Goal: Information Seeking & Learning: Learn about a topic

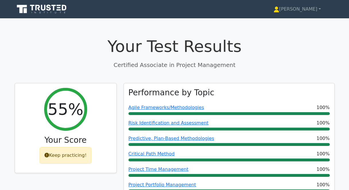
click at [50, 9] on icon at bounding box center [48, 8] width 5 height 6
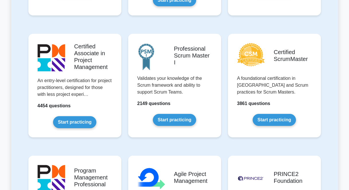
scroll to position [228, 0]
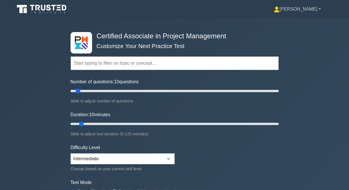
click at [315, 11] on link "[PERSON_NAME]" at bounding box center [297, 8] width 75 height 11
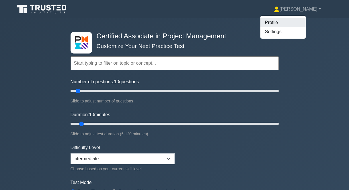
click at [300, 24] on link "Profile" at bounding box center [282, 22] width 45 height 9
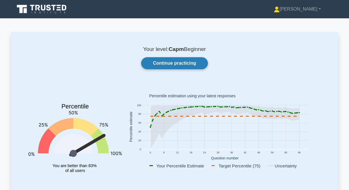
click at [179, 63] on link "Continue practicing" at bounding box center [174, 63] width 67 height 12
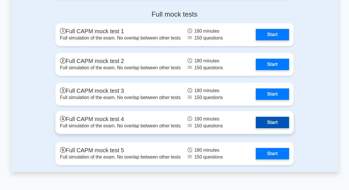
scroll to position [1750, 0]
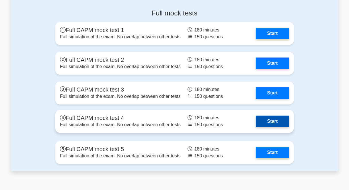
click at [267, 116] on link "Start" at bounding box center [272, 121] width 33 height 11
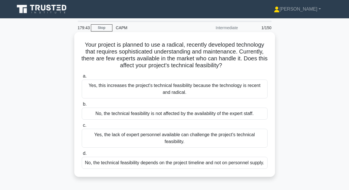
scroll to position [7, 0]
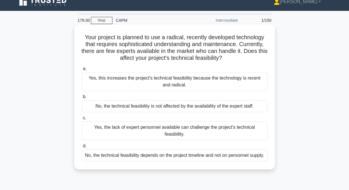
click at [141, 135] on div "Yes, the lack of expert personnel available can challenge the project's technic…" at bounding box center [175, 131] width 186 height 19
click at [82, 120] on input "c. Yes, the lack of expert personnel available can challenge the project's tech…" at bounding box center [82, 118] width 0 height 4
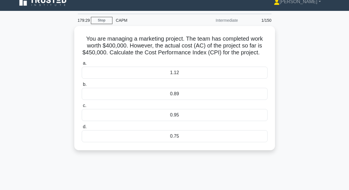
scroll to position [0, 0]
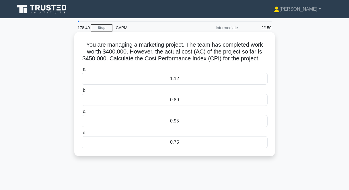
click at [179, 100] on div "0.89" at bounding box center [175, 100] width 186 height 12
click at [82, 93] on input "b. 0.89" at bounding box center [82, 91] width 0 height 4
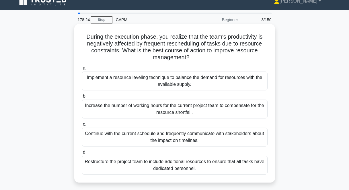
scroll to position [13, 0]
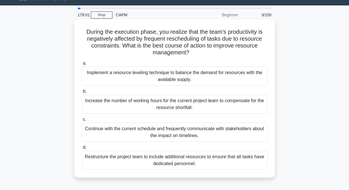
click at [139, 77] on div "Implement a resource leveling technique to balance the demand for resources wit…" at bounding box center [175, 76] width 186 height 19
click at [82, 65] on input "a. Implement a resource leveling technique to balance the demand for resources …" at bounding box center [82, 64] width 0 height 4
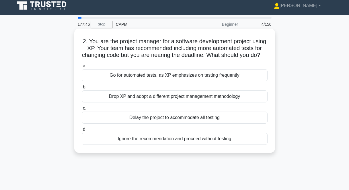
scroll to position [5, 0]
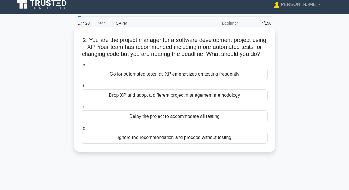
click at [146, 74] on div "Go for automated tests, as XP emphasizes on testing frequently" at bounding box center [175, 74] width 186 height 12
click at [82, 67] on input "a. Go for automated tests, as XP emphasizes on testing frequently" at bounding box center [82, 65] width 0 height 4
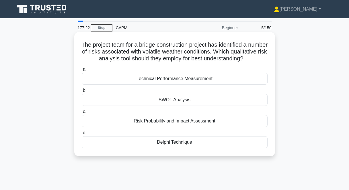
scroll to position [1, 0]
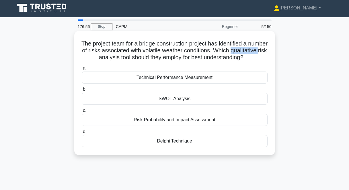
drag, startPoint x: 84, startPoint y: 58, endPoint x: 111, endPoint y: 59, distance: 27.6
click at [111, 59] on h5 "The project team for a bridge construction project has identified a number of r…" at bounding box center [174, 50] width 187 height 21
click at [162, 105] on div "SWOT Analysis" at bounding box center [175, 99] width 186 height 12
click at [82, 92] on input "b. SWOT Analysis" at bounding box center [82, 90] width 0 height 4
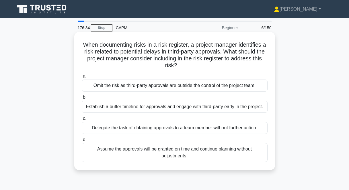
scroll to position [4, 0]
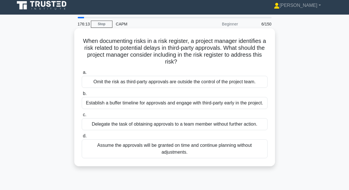
click at [150, 105] on div "Establish a buffer timeline for approvals and engage with third-party early in …" at bounding box center [175, 103] width 186 height 12
click at [82, 96] on input "b. Establish a buffer timeline for approvals and engage with third-party early …" at bounding box center [82, 94] width 0 height 4
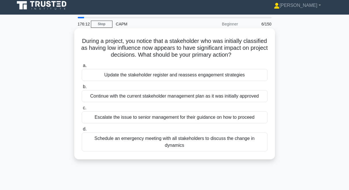
scroll to position [0, 0]
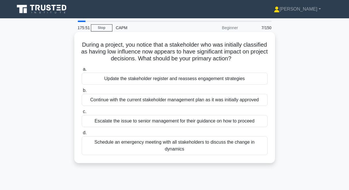
click at [169, 81] on div "Update the stakeholder register and reassess engagement strategies" at bounding box center [175, 79] width 186 height 12
click at [82, 71] on input "a. Update the stakeholder register and reassess engagement strategies" at bounding box center [82, 70] width 0 height 4
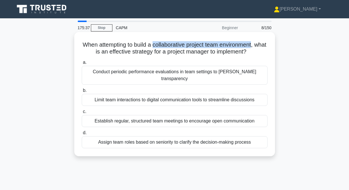
drag, startPoint x: 153, startPoint y: 45, endPoint x: 252, endPoint y: 42, distance: 99.0
click at [252, 42] on h5 "When attempting to build a collaborative project team environment, what is an e…" at bounding box center [174, 48] width 187 height 14
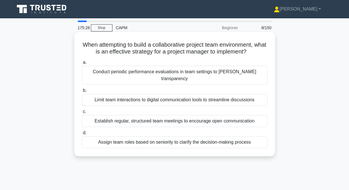
click at [177, 115] on div "Establish regular, structured team meetings to encourage open communication" at bounding box center [175, 121] width 186 height 12
click at [82, 113] on input "c. Establish regular, structured team meetings to encourage open communication" at bounding box center [82, 112] width 0 height 4
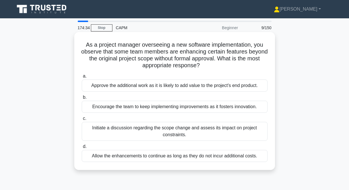
click at [145, 110] on div "Encourage the team to keep implementing improvements as it fosters innovation." at bounding box center [175, 107] width 186 height 12
click at [82, 100] on input "b. Encourage the team to keep implementing improvements as it fosters innovatio…" at bounding box center [82, 98] width 0 height 4
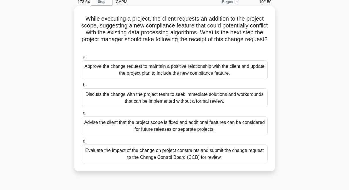
scroll to position [27, 0]
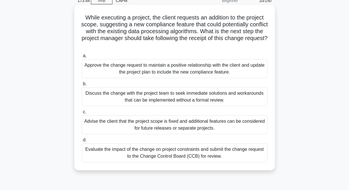
click at [235, 154] on div "Evaluate the impact of the change on project constraints and submit the change …" at bounding box center [175, 153] width 186 height 19
click at [82, 142] on input "d. Evaluate the impact of the change on project constraints and submit the chan…" at bounding box center [82, 141] width 0 height 4
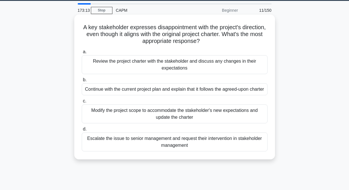
scroll to position [16, 0]
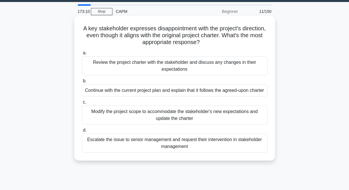
click at [114, 64] on div "Review the project charter with the stakeholder and discuss any changes in thei…" at bounding box center [175, 66] width 186 height 19
click at [82, 55] on input "a. Review the project charter with the stakeholder and discuss any changes in t…" at bounding box center [82, 53] width 0 height 4
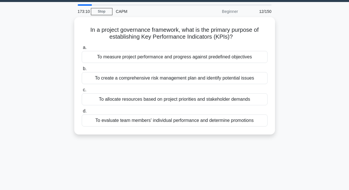
scroll to position [0, 0]
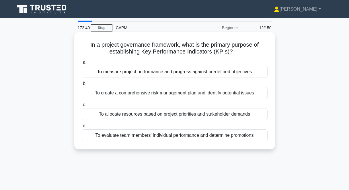
click at [167, 72] on div "To measure project performance and progress against predefined objectives" at bounding box center [175, 72] width 186 height 12
click at [82, 65] on input "a. To measure project performance and progress against predefined objectives" at bounding box center [82, 63] width 0 height 4
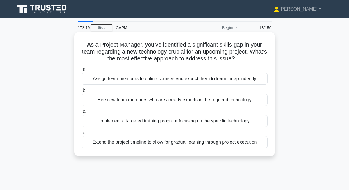
click at [136, 123] on div "Implement a targeted training program focusing on the specific technology" at bounding box center [175, 121] width 186 height 12
click at [82, 114] on input "c. Implement a targeted training program focusing on the specific technology" at bounding box center [82, 112] width 0 height 4
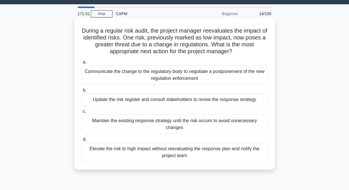
scroll to position [24, 0]
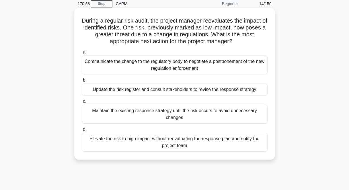
click at [148, 90] on div "Update the risk register and consult stakeholders to revise the response strate…" at bounding box center [175, 90] width 186 height 12
click at [82, 82] on input "b. Update the risk register and consult stakeholders to revise the response str…" at bounding box center [82, 81] width 0 height 4
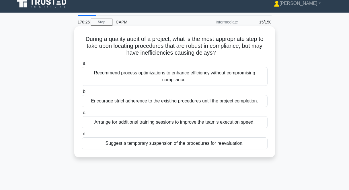
scroll to position [7, 0]
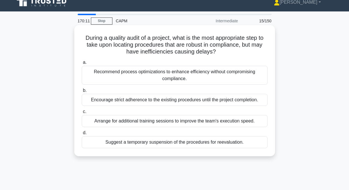
click at [215, 77] on div "Recommend process optimizations to enhance efficiency without compromising comp…" at bounding box center [175, 75] width 186 height 19
click at [82, 65] on input "a. Recommend process optimizations to enhance efficiency without compromising c…" at bounding box center [82, 63] width 0 height 4
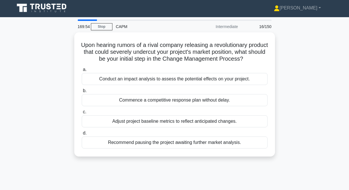
scroll to position [2, 0]
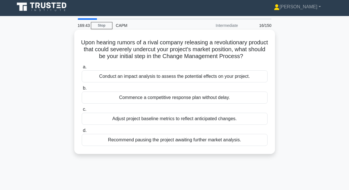
click at [209, 77] on div "Conduct an impact analysis to assess the potential effects on your project." at bounding box center [175, 77] width 186 height 12
click at [82, 69] on input "a. Conduct an impact analysis to assess the potential effects on your project." at bounding box center [82, 67] width 0 height 4
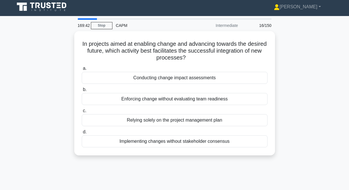
scroll to position [0, 0]
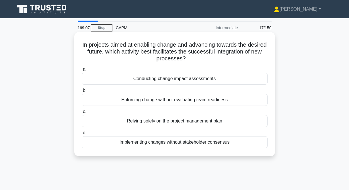
click at [196, 79] on div "Conducting change impact assessments" at bounding box center [175, 79] width 186 height 12
click at [82, 71] on input "a. Conducting change impact assessments" at bounding box center [82, 70] width 0 height 4
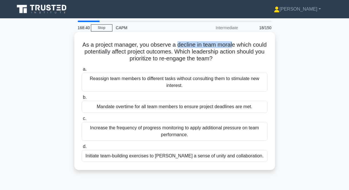
drag, startPoint x: 178, startPoint y: 44, endPoint x: 232, endPoint y: 46, distance: 54.3
click at [232, 46] on h5 "As a project manager, you observe a decline in team morale which could potentia…" at bounding box center [174, 51] width 187 height 21
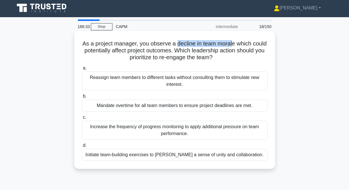
scroll to position [2, 0]
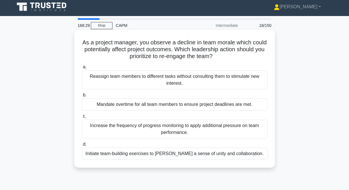
click at [210, 153] on div "Initiate team-building exercises to foster a sense of unity and collaboration." at bounding box center [175, 154] width 186 height 12
click at [82, 147] on input "d. Initiate team-building exercises to foster a sense of unity and collaboratio…" at bounding box center [82, 145] width 0 height 4
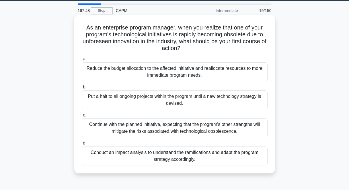
scroll to position [18, 0]
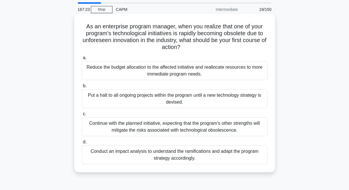
drag, startPoint x: 206, startPoint y: 164, endPoint x: 87, endPoint y: 26, distance: 182.3
click at [87, 26] on div "As an enterprise program manager, when you realize that one of your program's t…" at bounding box center [175, 93] width 196 height 154
copy div "As an enterprise program manager, when you realize that one of your program's t…"
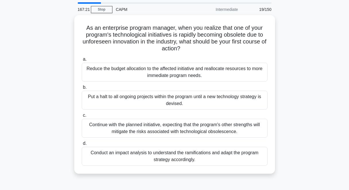
click at [108, 179] on div "As an enterprise program manager, when you realize that one of your program's t…" at bounding box center [174, 98] width 327 height 166
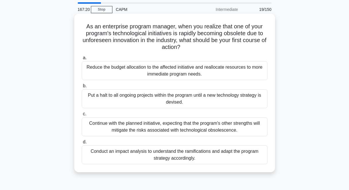
click at [123, 157] on div "Conduct an impact analysis to understand the ramifications and adapt the progra…" at bounding box center [175, 155] width 186 height 19
click at [82, 144] on input "d. Conduct an impact analysis to understand the ramifications and adapt the pro…" at bounding box center [82, 143] width 0 height 4
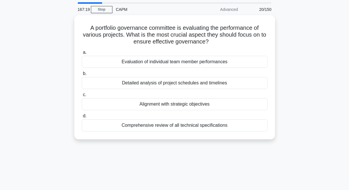
scroll to position [0, 0]
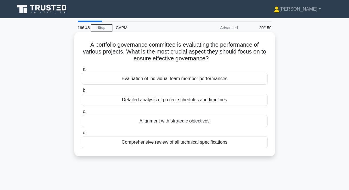
click at [205, 123] on div "Alignment with strategic objectives" at bounding box center [175, 121] width 186 height 12
click at [82, 114] on input "c. Alignment with strategic objectives" at bounding box center [82, 112] width 0 height 4
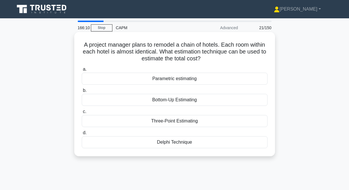
drag, startPoint x: 84, startPoint y: 44, endPoint x: 205, endPoint y: 151, distance: 161.4
click at [205, 151] on div "A project manager plans to remodel a chain of hotels. Each room within each hot…" at bounding box center [175, 94] width 196 height 120
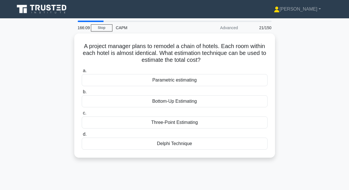
copy div "A project manager plans to remodel a chain of hotels. Each room within each hot…"
click at [317, 92] on div "A project manager plans to remodel a chain of hotels. Each room within each hot…" at bounding box center [174, 99] width 327 height 131
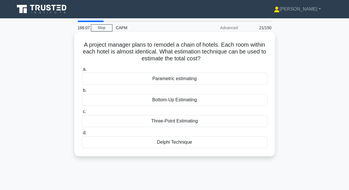
click at [182, 80] on div "Parametric estimating" at bounding box center [175, 79] width 186 height 12
click at [82, 71] on input "a. Parametric estimating" at bounding box center [82, 70] width 0 height 4
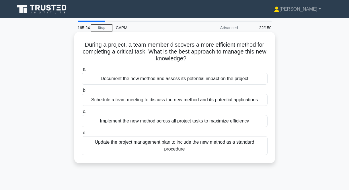
click at [127, 79] on div "Document the new method and assess its potential impact on the project" at bounding box center [175, 79] width 186 height 12
click at [82, 71] on input "a. Document the new method and assess its potential impact on the project" at bounding box center [82, 70] width 0 height 4
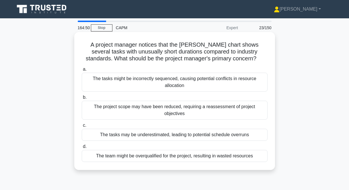
click at [99, 136] on div "The tasks may be underestimated, leading to potential schedule overruns" at bounding box center [175, 135] width 186 height 12
click at [82, 128] on input "c. The tasks may be underestimated, leading to potential schedule overruns" at bounding box center [82, 126] width 0 height 4
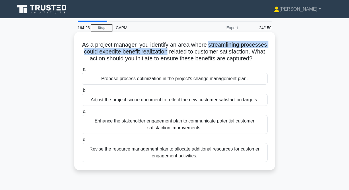
drag, startPoint x: 210, startPoint y: 44, endPoint x: 167, endPoint y: 55, distance: 43.9
click at [167, 55] on h5 "As a project manager, you identify an area where streamlining processes could e…" at bounding box center [174, 51] width 187 height 21
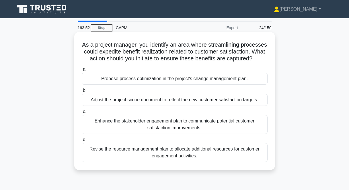
click at [225, 82] on div "Propose process optimization in the project's change management plan." at bounding box center [175, 79] width 186 height 12
click at [82, 71] on input "a. Propose process optimization in the project's change management plan." at bounding box center [82, 70] width 0 height 4
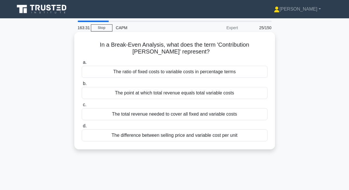
click at [160, 138] on div "The difference between selling price and variable cost per unit" at bounding box center [175, 136] width 186 height 12
click at [82, 128] on input "d. The difference between selling price and variable cost per unit" at bounding box center [82, 127] width 0 height 4
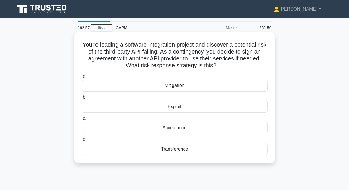
drag, startPoint x: 83, startPoint y: 44, endPoint x: 206, endPoint y: 148, distance: 161.4
click at [206, 148] on div "You're leading a software integration project and discover a potential risk of …" at bounding box center [175, 97] width 196 height 127
copy div "You're leading a software integration project and discover a potential risk of …"
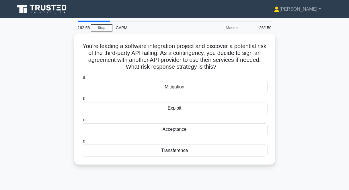
click at [329, 113] on div "You're leading a software integration project and discover a potential risk of …" at bounding box center [174, 103] width 327 height 138
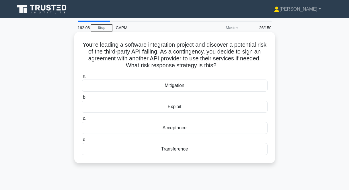
click at [147, 130] on div "Acceptance" at bounding box center [175, 128] width 186 height 12
click at [82, 121] on input "c. Acceptance" at bounding box center [82, 119] width 0 height 4
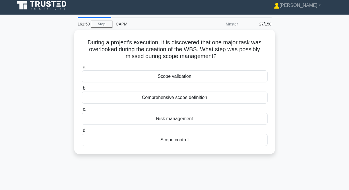
scroll to position [5, 0]
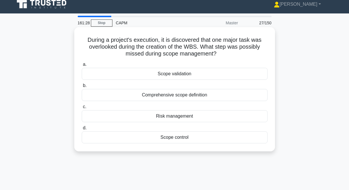
drag, startPoint x: 201, startPoint y: 144, endPoint x: 102, endPoint y: 34, distance: 148.1
click at [102, 34] on div "During a project's execution, it is discovered that one major task was overlook…" at bounding box center [175, 90] width 196 height 120
copy div "During a project's execution, it is discovered that one major task was overlook…"
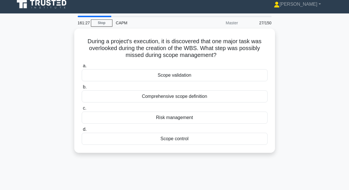
click at [311, 53] on div "During a project's execution, it is discovered that one major task was overlook…" at bounding box center [174, 94] width 327 height 131
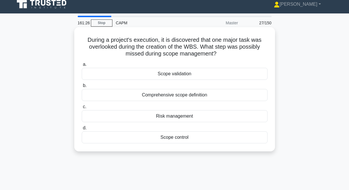
click at [135, 76] on div "Scope validation" at bounding box center [175, 74] width 186 height 12
click at [82, 67] on input "a. Scope validation" at bounding box center [82, 65] width 0 height 4
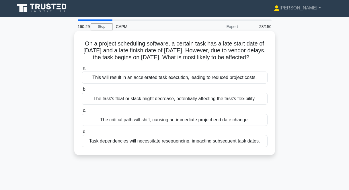
scroll to position [0, 0]
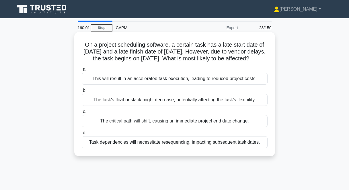
drag, startPoint x: 82, startPoint y: 44, endPoint x: 260, endPoint y: 155, distance: 209.0
click at [260, 154] on div "On a project scheduling software, a certain task has a late start date of Septe…" at bounding box center [175, 94] width 196 height 120
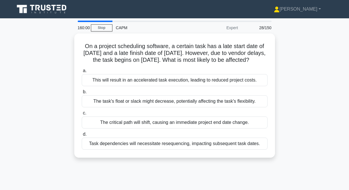
copy div "On a project scheduling software, a certain task has a late start date of Septe…"
click at [245, 178] on div "160:00 Stop CAPM Expert 28/150 On a project scheduling software, a certain task…" at bounding box center [174, 164] width 327 height 287
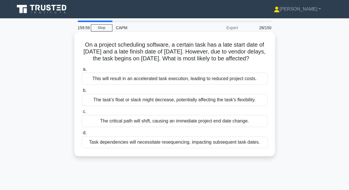
click at [200, 149] on div "Task dependencies will necessitate resequencing, impacting subsequent task date…" at bounding box center [175, 143] width 186 height 12
click at [82, 135] on input "d. Task dependencies will necessitate resequencing, impacting subsequent task d…" at bounding box center [82, 133] width 0 height 4
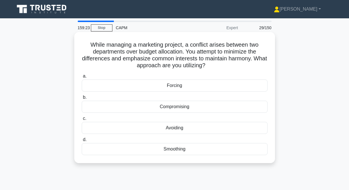
drag, startPoint x: 90, startPoint y: 45, endPoint x: 198, endPoint y: 150, distance: 150.5
click at [198, 150] on div "While managing a marketing project, a conflict arises between two departments o…" at bounding box center [175, 97] width 196 height 127
copy div "While managing a marketing project, a conflict arises between two departments o…"
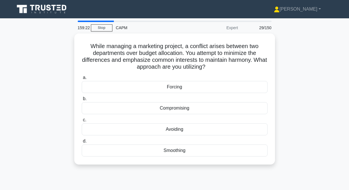
click at [340, 108] on main "159:22 Stop CAPM Expert 29/150 While managing a marketing project, a conflict a…" at bounding box center [174, 163] width 349 height 291
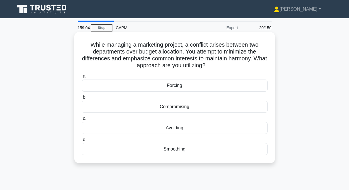
click at [197, 150] on div "Smoothing" at bounding box center [175, 149] width 186 height 12
click at [82, 142] on input "d. Smoothing" at bounding box center [82, 140] width 0 height 4
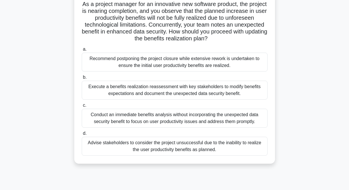
scroll to position [50, 0]
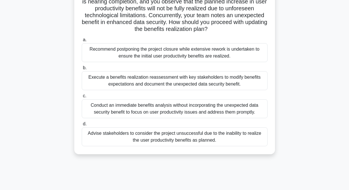
drag, startPoint x: 80, startPoint y: 35, endPoint x: 232, endPoint y: 149, distance: 189.5
click at [232, 149] on div "As a project manager for an innovative new software product, the project is nea…" at bounding box center [175, 68] width 196 height 168
copy div "As a project manager for an innovative new software product, the project is nea…"
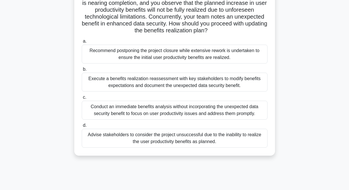
click at [319, 42] on div "As a project manager for an innovative new software product, the project is nea…" at bounding box center [174, 73] width 327 height 180
click at [319, 35] on div "As a project manager for an innovative new software product, the project is nea…" at bounding box center [174, 73] width 327 height 180
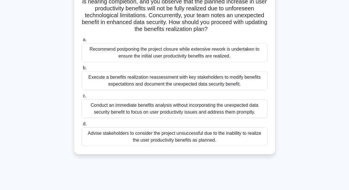
click at [152, 83] on div "Execute a benefits realization reassessment with key stakeholders to modify ben…" at bounding box center [175, 80] width 186 height 19
click at [82, 70] on input "b. Execute a benefits realization reassessment with key stakeholders to modify …" at bounding box center [82, 68] width 0 height 4
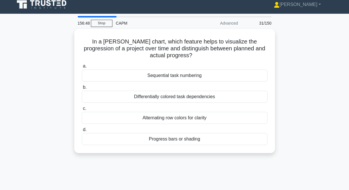
scroll to position [0, 0]
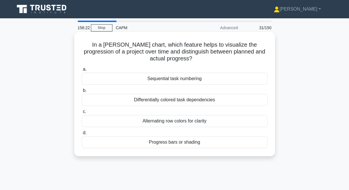
drag, startPoint x: 90, startPoint y: 45, endPoint x: 217, endPoint y: 148, distance: 163.1
click at [217, 148] on div "In a Gantt chart, which feature helps to visualize the progression of a project…" at bounding box center [175, 94] width 196 height 120
copy div "n a Gantt chart, which feature helps to visualize the progression of a project …"
click at [211, 145] on div "Progress bars or shading" at bounding box center [175, 143] width 186 height 12
click at [82, 135] on input "d. Progress bars or shading" at bounding box center [82, 133] width 0 height 4
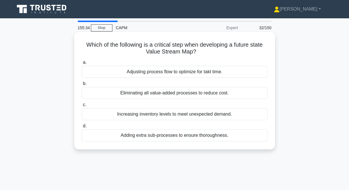
click at [177, 73] on div "Adjusting process flow to optimize for takt time." at bounding box center [175, 72] width 186 height 12
click at [82, 65] on input "a. Adjusting process flow to optimize for takt time." at bounding box center [82, 63] width 0 height 4
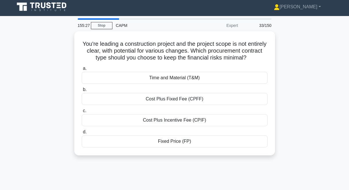
scroll to position [3, 0]
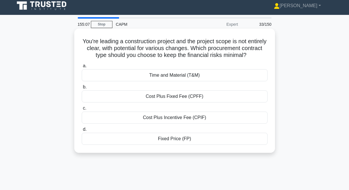
drag, startPoint x: 80, startPoint y: 41, endPoint x: 190, endPoint y: 144, distance: 151.0
click at [190, 144] on div "You're leading a construction project and the project scope is not entirely cle…" at bounding box center [175, 91] width 196 height 120
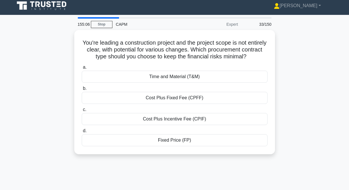
copy div "You're leading a construction project and the project scope is not entirely cle…"
click at [324, 126] on div "You're leading a construction project and the project scope is not entirely cle…" at bounding box center [174, 95] width 327 height 131
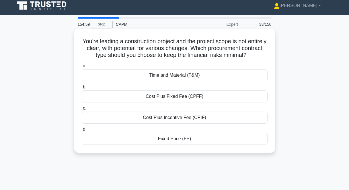
click at [150, 137] on div "Fixed Price (FP)" at bounding box center [175, 139] width 186 height 12
click at [82, 132] on input "d. Fixed Price (FP)" at bounding box center [82, 130] width 0 height 4
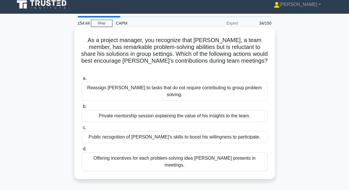
scroll to position [15, 0]
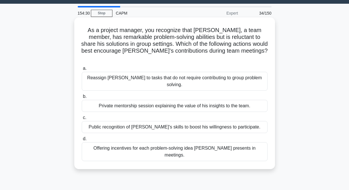
drag, startPoint x: 85, startPoint y: 29, endPoint x: 264, endPoint y: 147, distance: 214.8
click at [264, 147] on div "As a project manager, you recognize that George, a team member, has remarkable …" at bounding box center [174, 94] width 201 height 152
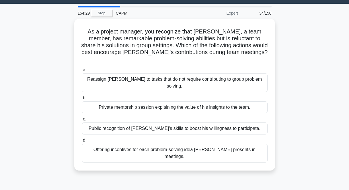
copy div "As a project manager, you recognize that George, a team member, has remarkable …"
click at [221, 160] on div "154:29 Stop CAPM Expert 34/150 As a project manager, you recognize that George,…" at bounding box center [174, 149] width 327 height 287
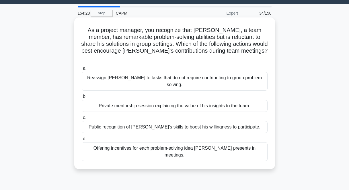
click at [144, 100] on div "Private mentorship session explaining the value of his insights to the team." at bounding box center [175, 106] width 186 height 12
click at [82, 95] on input "b. Private mentorship session explaining the value of his insights to the team." at bounding box center [82, 97] width 0 height 4
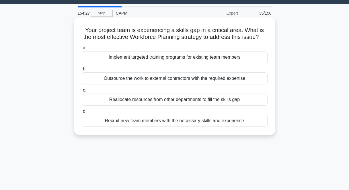
scroll to position [0, 0]
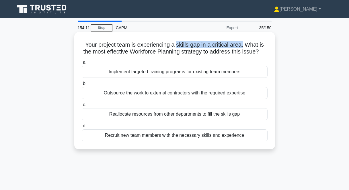
drag, startPoint x: 177, startPoint y: 43, endPoint x: 244, endPoint y: 46, distance: 66.9
click at [244, 46] on h5 "Your project team is experiencing a skills gap in a critical area. What is the …" at bounding box center [174, 48] width 187 height 14
drag, startPoint x: 85, startPoint y: 43, endPoint x: 267, endPoint y: 136, distance: 204.4
click at [267, 136] on div "Your project team is experiencing a skills gap in a critical area. What is the …" at bounding box center [175, 90] width 196 height 113
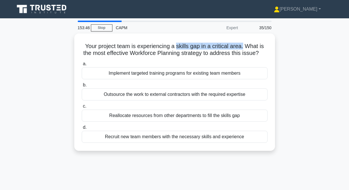
click at [318, 99] on div "Your project team is experiencing a skills gap in a critical area. What is the …" at bounding box center [174, 96] width 327 height 125
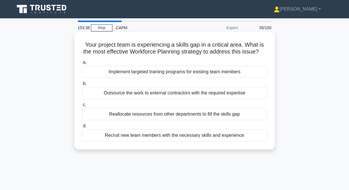
click at [163, 94] on div "Outsource the work to external contractors with the required expertise" at bounding box center [175, 93] width 186 height 12
click at [82, 86] on input "b. Outsource the work to external contractors with the required expertise" at bounding box center [82, 84] width 0 height 4
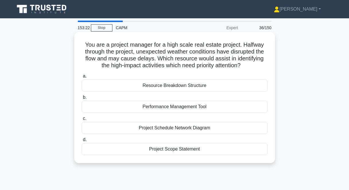
scroll to position [1, 0]
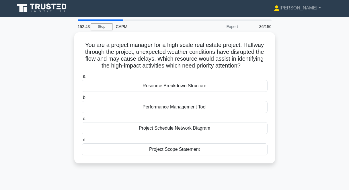
drag, startPoint x: 85, startPoint y: 40, endPoint x: 212, endPoint y: 165, distance: 178.1
click at [212, 165] on div "You are a project manager for a high scale real estate project. Halfway through…" at bounding box center [174, 101] width 327 height 138
click at [318, 115] on div "You are a project manager for a high scale real estate project. Halfway through…" at bounding box center [174, 101] width 327 height 138
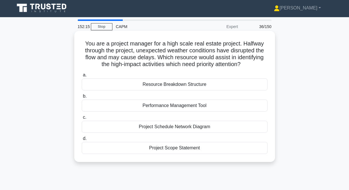
click at [199, 107] on div "Performance Management Tool" at bounding box center [175, 106] width 186 height 12
click at [82, 98] on input "b. Performance Management Tool" at bounding box center [82, 97] width 0 height 4
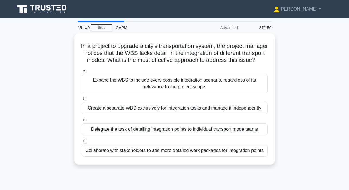
scroll to position [3, 0]
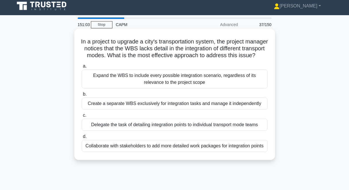
click at [158, 152] on div "Collaborate with stakeholders to add more detailed work packages for integratio…" at bounding box center [175, 146] width 186 height 12
click at [82, 139] on input "d. Collaborate with stakeholders to add more detailed work packages for integra…" at bounding box center [82, 137] width 0 height 4
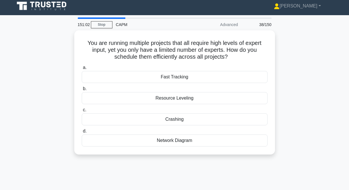
scroll to position [0, 0]
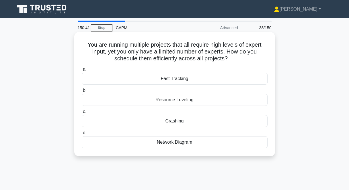
drag, startPoint x: 85, startPoint y: 41, endPoint x: 223, endPoint y: 157, distance: 180.5
click at [223, 157] on div "You are running multiple projects that all require high levels of expert input,…" at bounding box center [174, 94] width 201 height 125
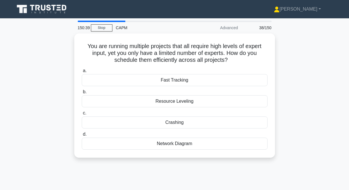
click at [346, 135] on main "150:39 Stop CAPM Advanced 38/150 You are running multiple projects that all req…" at bounding box center [174, 163] width 349 height 291
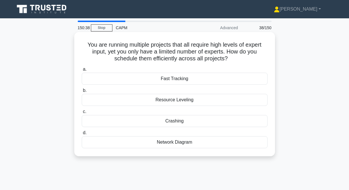
click at [194, 100] on div "Resource Leveling" at bounding box center [175, 100] width 186 height 12
click at [82, 93] on input "b. Resource Leveling" at bounding box center [82, 91] width 0 height 4
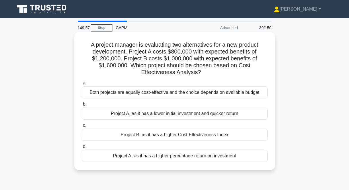
drag, startPoint x: 87, startPoint y: 42, endPoint x: 224, endPoint y: 167, distance: 185.2
click at [224, 167] on div "A project manager is evaluating two alternatives for a new product development.…" at bounding box center [175, 101] width 196 height 134
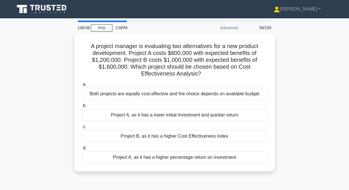
click at [336, 101] on div "A project manager is evaluating two alternatives for a new product development.…" at bounding box center [174, 106] width 327 height 145
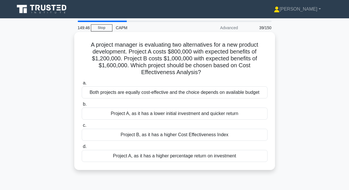
click at [128, 137] on div "Project B, as it has a higher Cost Effectiveness Index" at bounding box center [175, 135] width 186 height 12
click at [82, 128] on input "c. Project B, as it has a higher Cost Effectiveness Index" at bounding box center [82, 126] width 0 height 4
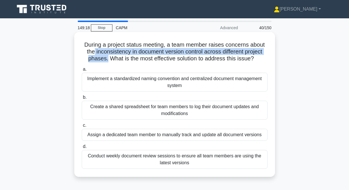
drag, startPoint x: 95, startPoint y: 50, endPoint x: 107, endPoint y: 57, distance: 13.8
click at [107, 57] on h5 "During a project status meeting, a team member raises concerns about the incons…" at bounding box center [174, 51] width 187 height 21
drag, startPoint x: 84, startPoint y: 45, endPoint x: 206, endPoint y: 166, distance: 171.4
click at [206, 166] on div "During a project status meeting, a team member raises concerns about the incons…" at bounding box center [175, 104] width 196 height 141
click at [208, 159] on div "Conduct weekly document review sessions to ensure all team members are using th…" at bounding box center [175, 159] width 186 height 19
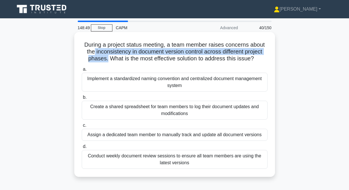
click at [82, 149] on input "d. Conduct weekly document review sessions to ensure all team members are using…" at bounding box center [82, 147] width 0 height 4
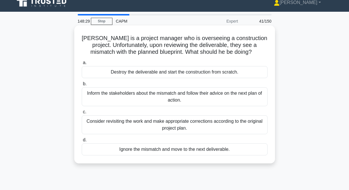
scroll to position [13, 0]
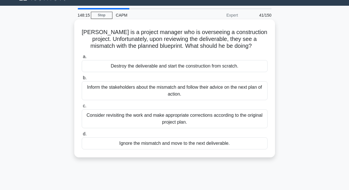
drag, startPoint x: 89, startPoint y: 30, endPoint x: 243, endPoint y: 148, distance: 194.1
click at [243, 148] on div "John is a project manager who is overseeing a construction project. Unfortunate…" at bounding box center [175, 89] width 196 height 134
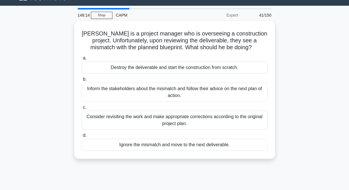
click at [336, 128] on div "John is a project manager who is overseeing a construction project. Unfortunate…" at bounding box center [174, 93] width 327 height 145
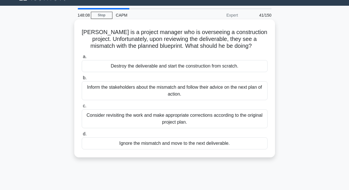
click at [121, 122] on div "Consider revisiting the work and make appropriate corrections according to the …" at bounding box center [175, 119] width 186 height 19
click at [82, 108] on input "c. Consider revisiting the work and make appropriate corrections according to t…" at bounding box center [82, 106] width 0 height 4
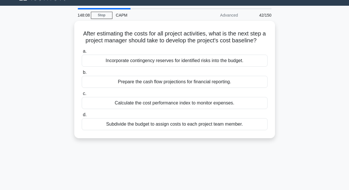
scroll to position [0, 0]
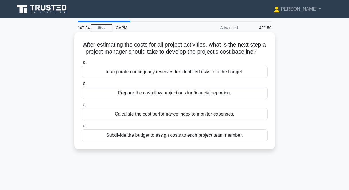
drag, startPoint x: 81, startPoint y: 44, endPoint x: 254, endPoint y: 147, distance: 201.0
click at [254, 147] on div "After estimating the costs for all project activities, what is the next step a …" at bounding box center [175, 90] width 196 height 113
click at [237, 71] on div "Incorporate contingency reserves for identified risks into the budget." at bounding box center [175, 72] width 186 height 12
click at [82, 65] on input "a. Incorporate contingency reserves for identified risks into the budget." at bounding box center [82, 63] width 0 height 4
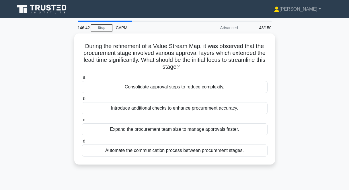
drag, startPoint x: 83, startPoint y: 44, endPoint x: 243, endPoint y: 167, distance: 201.8
click at [243, 167] on div "During the refinement of a Value Stream Map, it was observed that the procureme…" at bounding box center [174, 103] width 327 height 138
click at [239, 169] on div "During the refinement of a Value Stream Map, it was observed that the procureme…" at bounding box center [174, 103] width 327 height 138
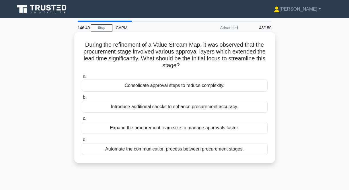
click at [227, 153] on div "Automate the communication process between procurement stages." at bounding box center [175, 149] width 186 height 12
click at [82, 142] on input "d. Automate the communication process between procurement stages." at bounding box center [82, 140] width 0 height 4
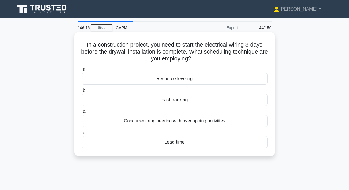
click at [154, 143] on div "Lead time" at bounding box center [175, 143] width 186 height 12
click at [82, 135] on input "d. Lead time" at bounding box center [82, 133] width 0 height 4
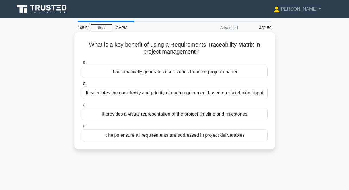
click at [152, 115] on div "It provides a visual representation of the project timeline and milestones" at bounding box center [175, 114] width 186 height 12
click at [82, 107] on input "c. It provides a visual representation of the project timeline and milestones" at bounding box center [82, 105] width 0 height 4
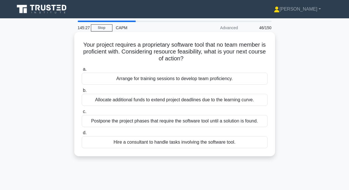
drag, startPoint x: 81, startPoint y: 40, endPoint x: 274, endPoint y: 143, distance: 218.3
click at [274, 143] on div "Your project requires a proprietary software tool that no team member is profic…" at bounding box center [174, 94] width 201 height 125
click at [237, 78] on div "Arrange for training sessions to develop team proficiency." at bounding box center [175, 79] width 186 height 12
click at [82, 71] on input "a. Arrange for training sessions to develop team proficiency." at bounding box center [82, 70] width 0 height 4
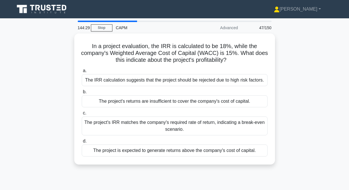
drag, startPoint x: 88, startPoint y: 41, endPoint x: 271, endPoint y: 169, distance: 223.8
click at [271, 169] on div "In a project evaluation, the IRR is calculated to be 18%, while the company's W…" at bounding box center [174, 103] width 327 height 138
click at [320, 155] on div "In a project evaluation, the IRR is calculated to be 18%, while the company's W…" at bounding box center [174, 103] width 327 height 138
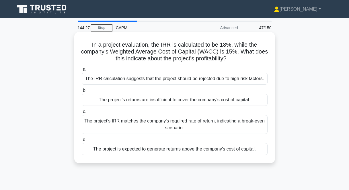
click at [208, 149] on div "The project is expected to generate returns above the company's cost of capital." at bounding box center [175, 149] width 186 height 12
click at [82, 142] on input "d. The project is expected to generate returns above the company's cost of capi…" at bounding box center [82, 140] width 0 height 4
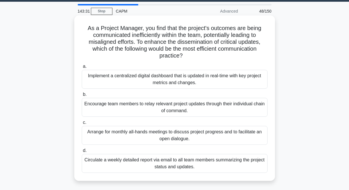
scroll to position [15, 0]
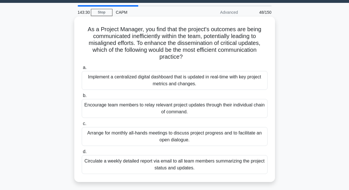
drag, startPoint x: 87, startPoint y: 24, endPoint x: 230, endPoint y: 169, distance: 203.9
click at [230, 169] on div "As a Project Manager, you find that the project's outcomes are being communicat…" at bounding box center [175, 99] width 196 height 161
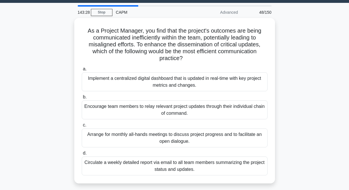
click at [307, 120] on div "As a Project Manager, you find that the project's outcomes are being communicat…" at bounding box center [174, 104] width 327 height 173
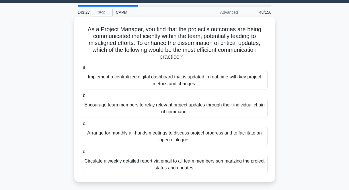
click at [173, 81] on div "Implement a centralized digital dashboard that is updated in real-time with key…" at bounding box center [175, 80] width 186 height 19
click at [82, 70] on input "a. Implement a centralized digital dashboard that is updated in real-time with …" at bounding box center [82, 68] width 0 height 4
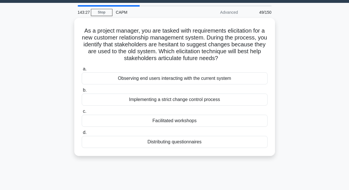
scroll to position [0, 0]
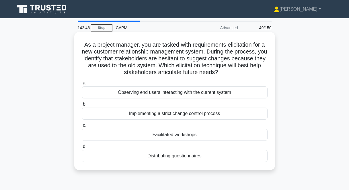
click at [171, 92] on div "Observing end users interacting with the current system" at bounding box center [175, 93] width 186 height 12
click at [82, 85] on input "a. Observing end users interacting with the current system" at bounding box center [82, 83] width 0 height 4
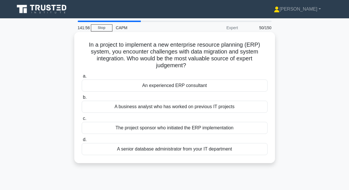
click at [179, 152] on div "A senior database administrator from your IT department" at bounding box center [175, 149] width 186 height 12
click at [82, 142] on input "d. A senior database administrator from your IT department" at bounding box center [82, 140] width 0 height 4
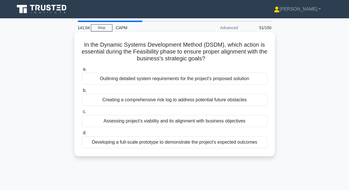
drag, startPoint x: 90, startPoint y: 48, endPoint x: 266, endPoint y: 152, distance: 204.1
click at [266, 152] on div "In the Dynamic Systems Development Method (DSDM), which action is essential dur…" at bounding box center [175, 94] width 196 height 120
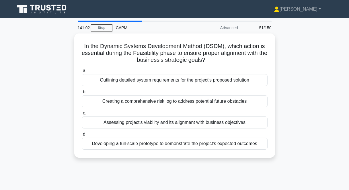
click at [223, 161] on div "In the Dynamic Systems Development Method (DSDM), which action is essential dur…" at bounding box center [174, 99] width 327 height 131
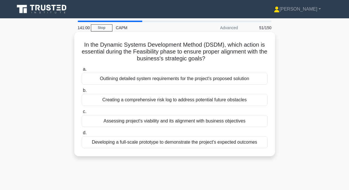
click at [209, 142] on div "Developing a full-scale prototype to demonstrate the project's expected outcomes" at bounding box center [175, 143] width 186 height 12
click at [82, 135] on input "d. Developing a full-scale prototype to demonstrate the project's expected outc…" at bounding box center [82, 133] width 0 height 4
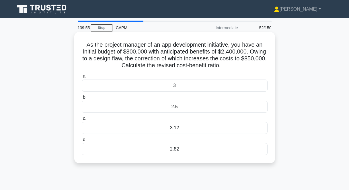
click at [202, 150] on div "2.82" at bounding box center [175, 149] width 186 height 12
click at [82, 142] on input "d. 2.82" at bounding box center [82, 140] width 0 height 4
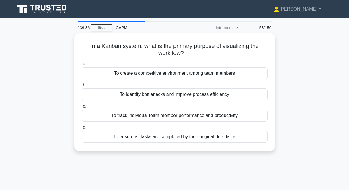
drag, startPoint x: 88, startPoint y: 43, endPoint x: 241, endPoint y: 156, distance: 189.9
click at [241, 156] on div "In a Kanban system, what is the primary purpose of visualizing the workflow? .s…" at bounding box center [174, 96] width 327 height 125
click at [300, 114] on div "In a Kanban system, what is the primary purpose of visualizing the workflow? .s…" at bounding box center [174, 96] width 327 height 125
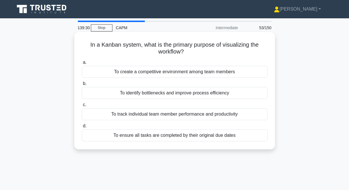
click at [201, 92] on div "To identify bottlenecks and improve process efficiency" at bounding box center [175, 93] width 186 height 12
click at [82, 86] on input "b. To identify bottlenecks and improve process efficiency" at bounding box center [82, 84] width 0 height 4
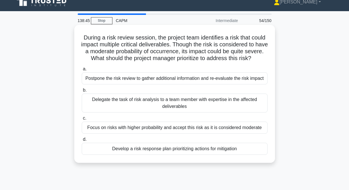
scroll to position [11, 0]
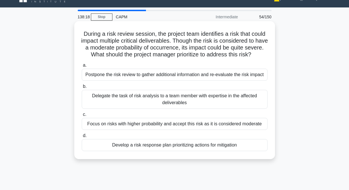
click at [155, 148] on div "Develop a risk response plan prioritizing actions for mitigation" at bounding box center [175, 145] width 186 height 12
click at [82, 138] on input "d. Develop a risk response plan prioritizing actions for mitigation" at bounding box center [82, 136] width 0 height 4
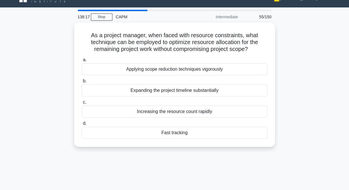
scroll to position [0, 0]
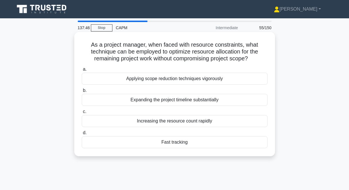
drag, startPoint x: 89, startPoint y: 43, endPoint x: 256, endPoint y: 62, distance: 168.4
click at [256, 62] on h5 "As a project manager, when faced with resource constraints, what technique can …" at bounding box center [174, 51] width 187 height 21
click at [202, 140] on div "Fast tracking" at bounding box center [175, 143] width 186 height 12
click at [82, 135] on input "d. Fast tracking" at bounding box center [82, 133] width 0 height 4
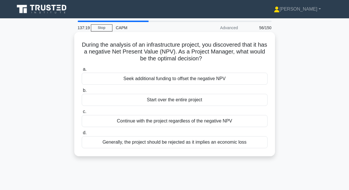
click at [197, 145] on div "Generally, the project should be rejected as it implies an economic loss" at bounding box center [175, 143] width 186 height 12
click at [82, 135] on input "d. Generally, the project should be rejected as it implies an economic loss" at bounding box center [82, 133] width 0 height 4
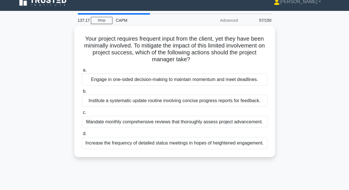
scroll to position [15, 0]
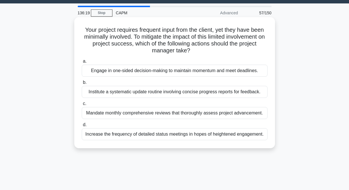
click at [133, 92] on div "Institute a systematic update routine involving concise progress reports for fe…" at bounding box center [175, 92] width 186 height 12
click at [82, 85] on input "b. Institute a systematic update routine involving concise progress reports for…" at bounding box center [82, 83] width 0 height 4
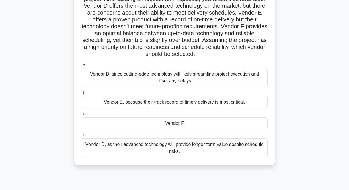
scroll to position [55, 0]
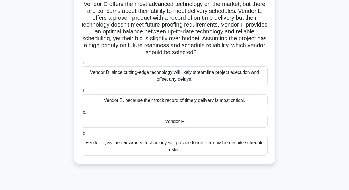
click at [191, 100] on div "Vendor E, because their track record of timely delivery is most critical." at bounding box center [175, 101] width 186 height 12
click at [82, 93] on input "b. Vendor E, because their track record of timely delivery is most critical." at bounding box center [82, 92] width 0 height 4
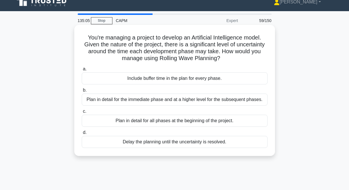
scroll to position [11, 0]
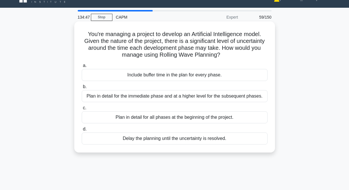
click at [177, 118] on div "Plan in detail for all phases at the beginning of the project." at bounding box center [175, 118] width 186 height 12
click at [82, 110] on input "c. Plan in detail for all phases at the beginning of the project." at bounding box center [82, 108] width 0 height 4
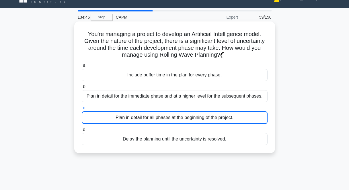
scroll to position [0, 0]
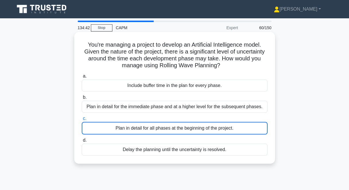
click at [179, 130] on div "Plan in detail for all phases at the beginning of the project." at bounding box center [175, 128] width 186 height 13
click at [82, 121] on input "c. Plan in detail for all phases at the beginning of the project." at bounding box center [82, 119] width 0 height 4
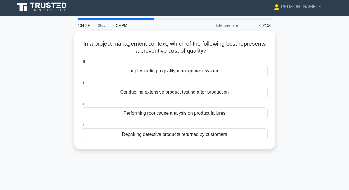
scroll to position [1, 0]
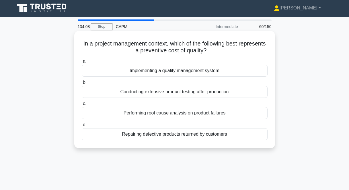
click at [161, 71] on div "Implementing a quality management system" at bounding box center [175, 71] width 186 height 12
click at [82, 63] on input "a. Implementing a quality management system" at bounding box center [82, 62] width 0 height 4
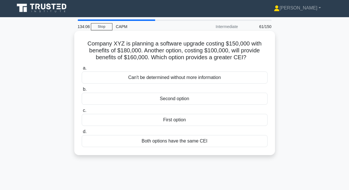
scroll to position [2, 0]
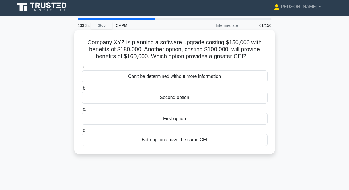
drag, startPoint x: 252, startPoint y: 56, endPoint x: 79, endPoint y: 42, distance: 173.5
click at [79, 42] on div "Company XYZ is planning a software upgrade costing $150,000 with benefits of $1…" at bounding box center [175, 92] width 196 height 120
click at [164, 97] on div "Second option" at bounding box center [175, 98] width 186 height 12
click at [82, 90] on input "b. Second option" at bounding box center [82, 89] width 0 height 4
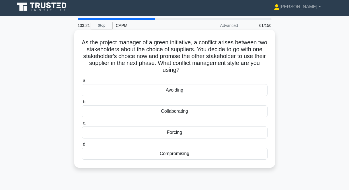
scroll to position [0, 0]
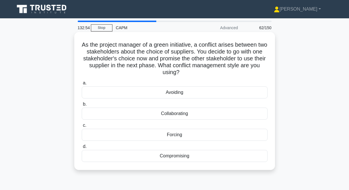
click at [160, 158] on div "Compromising" at bounding box center [175, 156] width 186 height 12
click at [82, 149] on input "d. Compromising" at bounding box center [82, 147] width 0 height 4
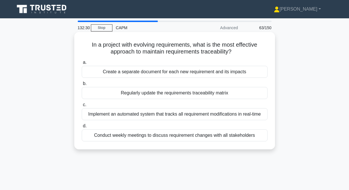
click at [123, 116] on div "Implement an automated system that tracks all requirement modifications in real…" at bounding box center [175, 114] width 186 height 12
click at [82, 107] on input "c. Implement an automated system that tracks all requirement modifications in r…" at bounding box center [82, 105] width 0 height 4
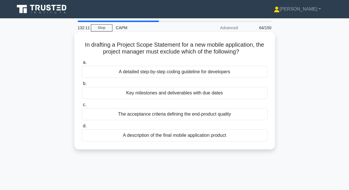
click at [154, 96] on div "Key milestones and deliverables with due dates" at bounding box center [175, 93] width 186 height 12
click at [82, 86] on input "b. Key milestones and deliverables with due dates" at bounding box center [82, 84] width 0 height 4
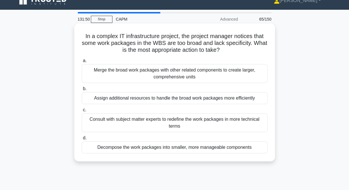
scroll to position [10, 0]
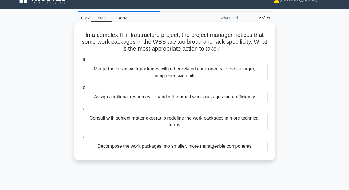
click at [201, 122] on div "Consult with subject matter experts to redefine the work packages in more techn…" at bounding box center [175, 121] width 186 height 19
click at [82, 111] on input "c. Consult with subject matter experts to redefine the work packages in more te…" at bounding box center [82, 109] width 0 height 4
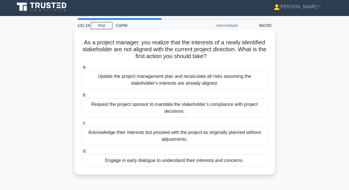
scroll to position [0, 0]
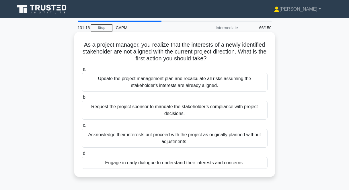
click at [127, 83] on div "Update the project management plan and recalculate all risks assuming the stake…" at bounding box center [175, 82] width 186 height 19
click at [82, 71] on input "a. Update the project management plan and recalculate all risks assuming the st…" at bounding box center [82, 70] width 0 height 4
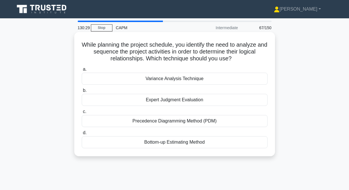
click at [174, 123] on div "Precedence Diagramming Method (PDM)" at bounding box center [175, 121] width 186 height 12
click at [82, 114] on input "c. Precedence Diagramming Method (PDM)" at bounding box center [82, 112] width 0 height 4
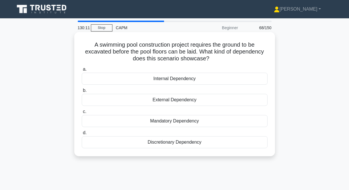
click at [163, 123] on div "Mandatory Dependency" at bounding box center [175, 121] width 186 height 12
click at [82, 114] on input "c. Mandatory Dependency" at bounding box center [82, 112] width 0 height 4
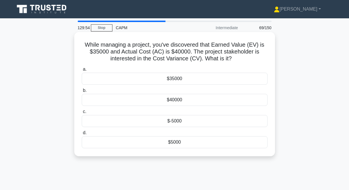
click at [217, 121] on div "$-5000" at bounding box center [175, 121] width 186 height 12
click at [82, 114] on input "c. $-5000" at bounding box center [82, 112] width 0 height 4
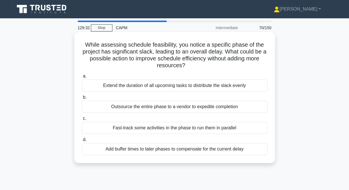
scroll to position [2, 0]
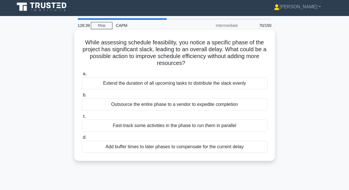
click at [231, 86] on div "Extend the duration of all upcoming tasks to distribute the slack evenly" at bounding box center [175, 83] width 186 height 12
click at [82, 76] on input "a. Extend the duration of all upcoming tasks to distribute the slack evenly" at bounding box center [82, 74] width 0 height 4
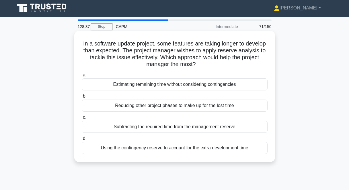
scroll to position [4, 0]
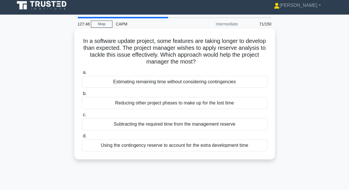
drag, startPoint x: 79, startPoint y: 38, endPoint x: 269, endPoint y: 151, distance: 220.0
click at [269, 151] on div "In a software update project, some features are taking longer to develop than e…" at bounding box center [175, 94] width 196 height 127
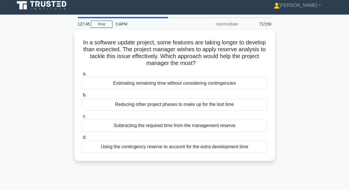
click at [318, 111] on div "In a software update project, some features are taking longer to develop than e…" at bounding box center [174, 99] width 327 height 138
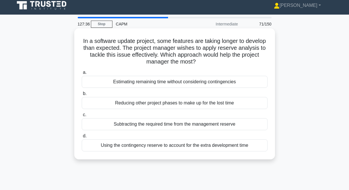
click at [143, 127] on div "Subtracting the required time from the management reserve" at bounding box center [175, 124] width 186 height 12
click at [82, 117] on input "c. Subtracting the required time from the management reserve" at bounding box center [82, 115] width 0 height 4
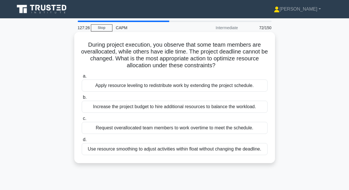
scroll to position [1, 0]
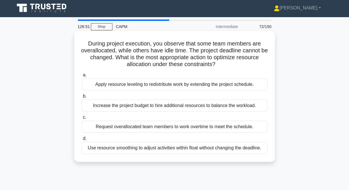
click at [133, 148] on div "Use resource smoothing to adjust activities within float without changing the d…" at bounding box center [175, 148] width 186 height 12
click at [82, 141] on input "d. Use resource smoothing to adjust activities within float without changing th…" at bounding box center [82, 139] width 0 height 4
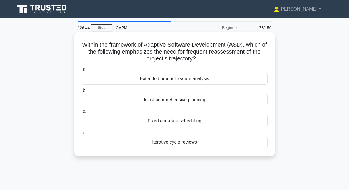
scroll to position [5, 0]
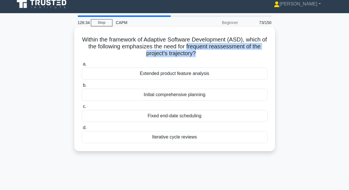
drag, startPoint x: 186, startPoint y: 46, endPoint x: 196, endPoint y: 57, distance: 14.9
click at [196, 57] on h5 "Within the framework of Adaptive Software Development (ASD), which of the follo…" at bounding box center [174, 46] width 187 height 21
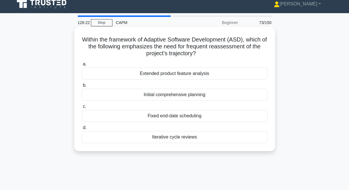
click at [165, 137] on div "Iterative cycle reviews" at bounding box center [175, 137] width 186 height 12
click at [82, 130] on input "d. Iterative cycle reviews" at bounding box center [82, 128] width 0 height 4
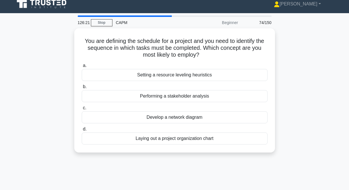
scroll to position [0, 0]
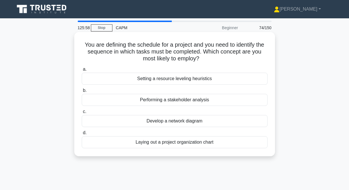
click at [170, 121] on div "Develop a network diagram" at bounding box center [175, 121] width 186 height 12
click at [82, 114] on input "c. Develop a network diagram" at bounding box center [82, 112] width 0 height 4
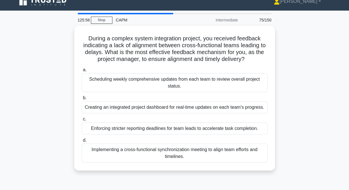
scroll to position [14, 0]
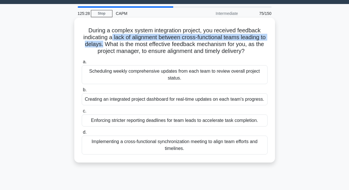
drag, startPoint x: 112, startPoint y: 37, endPoint x: 102, endPoint y: 45, distance: 12.9
click at [102, 45] on h5 "During a complex system integration project, you received feedback indicating a…" at bounding box center [174, 41] width 187 height 28
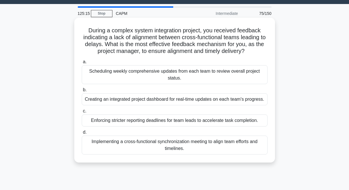
click at [146, 100] on div "Creating an integrated project dashboard for real-time updates on each team's p…" at bounding box center [175, 100] width 186 height 12
click at [82, 92] on input "b. Creating an integrated project dashboard for real-time updates on each team'…" at bounding box center [82, 90] width 0 height 4
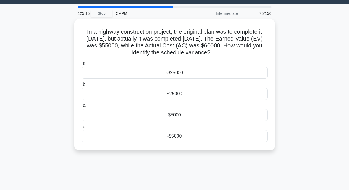
scroll to position [0, 0]
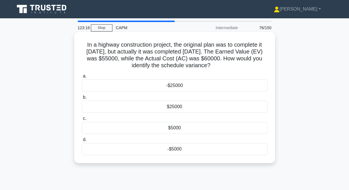
drag, startPoint x: 79, startPoint y: 42, endPoint x: 216, endPoint y: 163, distance: 182.8
click at [216, 163] on div "In a highway construction project, the original plan was to complete it in 16 m…" at bounding box center [174, 97] width 201 height 131
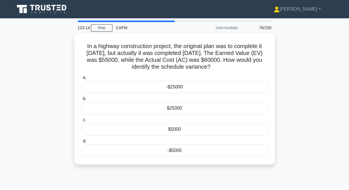
drag, startPoint x: 317, startPoint y: 85, endPoint x: 318, endPoint y: 81, distance: 4.4
click at [317, 84] on div "In a highway construction project, the original plan was to complete it in 16 m…" at bounding box center [174, 103] width 327 height 138
click at [300, 78] on div "In a highway construction project, the original plan was to complete it in 16 m…" at bounding box center [174, 103] width 327 height 138
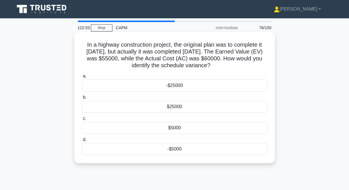
click at [233, 86] on div "-$25000" at bounding box center [175, 86] width 186 height 12
click at [82, 78] on input "a. -$25000" at bounding box center [82, 77] width 0 height 4
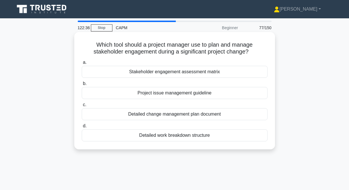
click at [179, 73] on div "Stakeholder engagement assessment matrix" at bounding box center [175, 72] width 186 height 12
click at [82, 65] on input "a. Stakeholder engagement assessment matrix" at bounding box center [82, 63] width 0 height 4
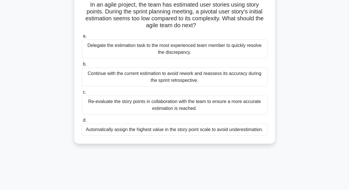
scroll to position [49, 0]
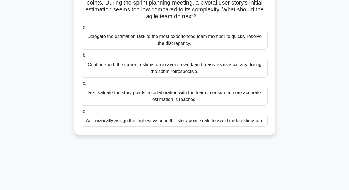
click at [193, 98] on div "Re-evaluate the story points in collaboration with the team to ensure a more ac…" at bounding box center [175, 96] width 186 height 19
click at [82, 85] on input "c. Re-evaluate the story points in collaboration with the team to ensure a more…" at bounding box center [82, 84] width 0 height 4
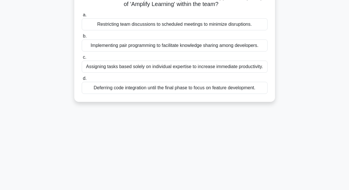
scroll to position [0, 0]
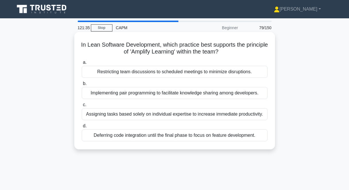
click at [189, 94] on div "Implementing pair programming to facilitate knowledge sharing among developers." at bounding box center [175, 93] width 186 height 12
click at [82, 86] on input "b. Implementing pair programming to facilitate knowledge sharing among develope…" at bounding box center [82, 84] width 0 height 4
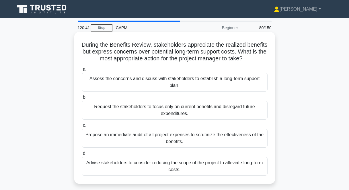
click at [199, 78] on div "Assess the concerns and discuss with stakeholders to establish a long-term supp…" at bounding box center [175, 82] width 186 height 19
click at [82, 71] on input "a. Assess the concerns and discuss with stakeholders to establish a long-term s…" at bounding box center [82, 70] width 0 height 4
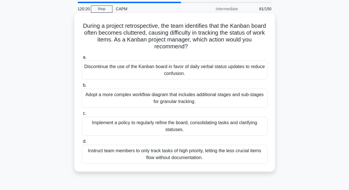
scroll to position [20, 0]
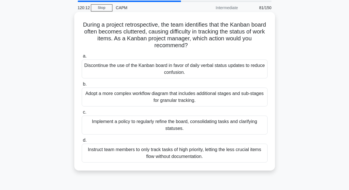
click at [209, 129] on div "Implement a policy to regularly refine the board, consolidating tasks and clari…" at bounding box center [175, 125] width 186 height 19
click at [82, 114] on input "c. Implement a policy to regularly refine the board, consolidating tasks and cl…" at bounding box center [82, 113] width 0 height 4
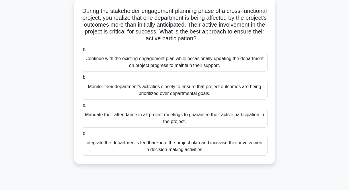
scroll to position [35, 0]
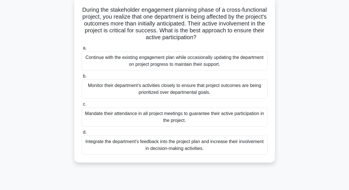
click at [204, 93] on div "Monitor their department's activities closely to ensure that project outcomes a…" at bounding box center [175, 89] width 186 height 19
click at [82, 78] on input "b. Monitor their department's activities closely to ensure that project outcome…" at bounding box center [82, 77] width 0 height 4
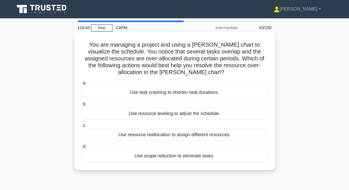
scroll to position [1, 0]
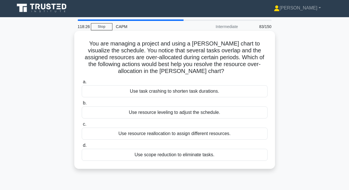
click at [182, 114] on div "Use resource leveling to adjust the schedule." at bounding box center [175, 113] width 186 height 12
click at [82, 105] on input "b. Use resource leveling to adjust the schedule." at bounding box center [82, 104] width 0 height 4
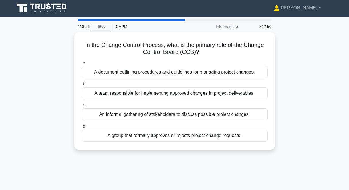
scroll to position [0, 0]
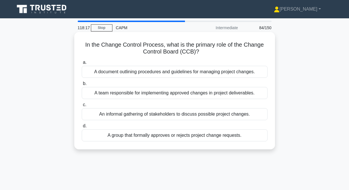
click at [207, 93] on div "A team responsible for implementing approved changes in project deliverables." at bounding box center [175, 93] width 186 height 12
click at [82, 86] on input "b. A team responsible for implementing approved changes in project deliverables." at bounding box center [82, 84] width 0 height 4
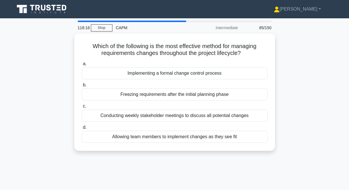
scroll to position [1, 0]
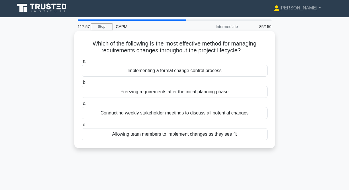
click at [212, 71] on div "Implementing a formal change control process" at bounding box center [175, 71] width 186 height 12
click at [82, 63] on input "a. Implementing a formal change control process" at bounding box center [82, 62] width 0 height 4
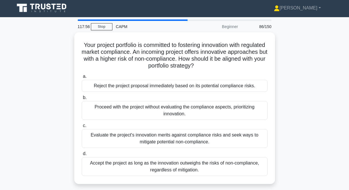
scroll to position [2, 0]
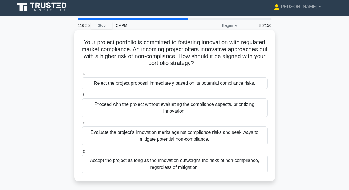
click at [232, 137] on div "Evaluate the project's innovation merits against compliance risks and seek ways…" at bounding box center [175, 136] width 186 height 19
click at [82, 125] on input "c. Evaluate the project's innovation merits against compliance risks and seek w…" at bounding box center [82, 124] width 0 height 4
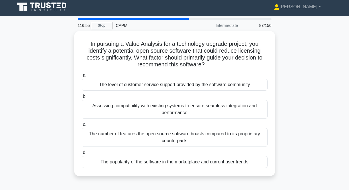
scroll to position [0, 0]
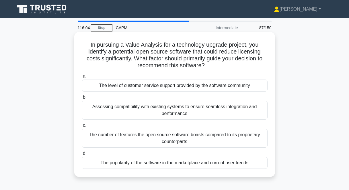
click at [205, 112] on div "Assessing compatibility with existing systems to ensure seamless integration an…" at bounding box center [175, 110] width 186 height 19
click at [82, 100] on input "b. Assessing compatibility with existing systems to ensure seamless integration…" at bounding box center [82, 98] width 0 height 4
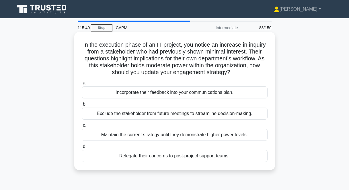
scroll to position [1, 0]
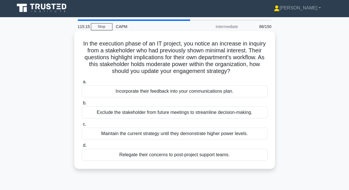
click at [168, 93] on div "Incorporate their feedback into your communications plan." at bounding box center [175, 91] width 186 height 12
click at [82, 84] on input "a. Incorporate their feedback into your communications plan." at bounding box center [82, 82] width 0 height 4
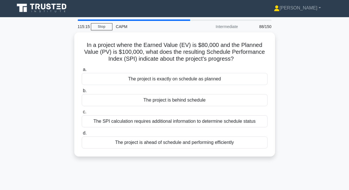
scroll to position [0, 0]
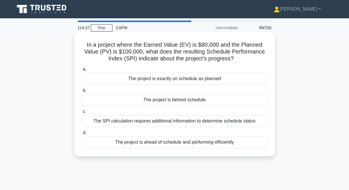
click at [188, 100] on div "The project is behind schedule" at bounding box center [175, 100] width 186 height 12
click at [82, 93] on input "b. The project is behind schedule" at bounding box center [82, 91] width 0 height 4
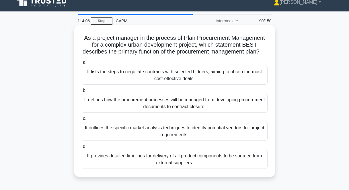
scroll to position [8, 0]
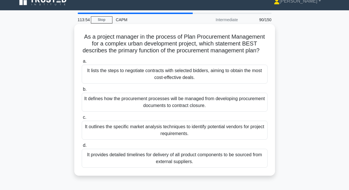
click at [168, 104] on div "It defines how the procurement processes will be managed from developing procur…" at bounding box center [175, 102] width 186 height 19
click at [82, 92] on input "b. It defines how the procurement processes will be managed from developing pro…" at bounding box center [82, 90] width 0 height 4
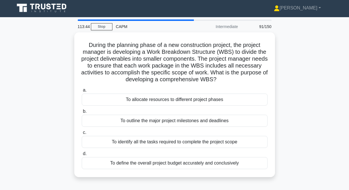
scroll to position [3, 0]
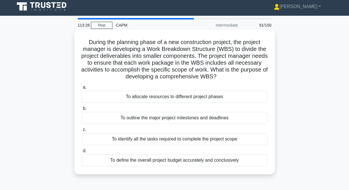
click at [203, 139] on div "To identify all the tasks required to complete the project scope" at bounding box center [175, 139] width 186 height 12
click at [82, 132] on input "c. To identify all the tasks required to complete the project scope" at bounding box center [82, 130] width 0 height 4
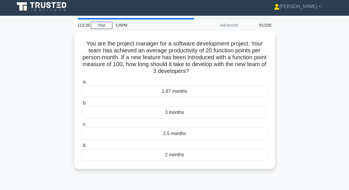
scroll to position [0, 0]
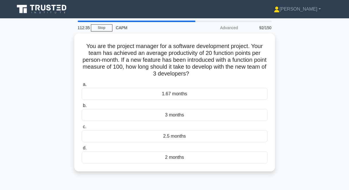
drag, startPoint x: 84, startPoint y: 42, endPoint x: 276, endPoint y: 166, distance: 228.2
click at [276, 166] on div "You are the project manager for a software development project. Your team has a…" at bounding box center [174, 106] width 327 height 145
click at [317, 107] on div "You are the project manager for a software development project. Your team has a…" at bounding box center [174, 106] width 327 height 145
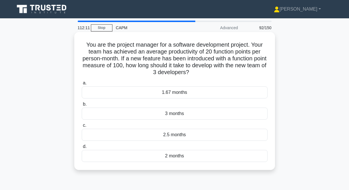
drag, startPoint x: 83, startPoint y: 42, endPoint x: 217, endPoint y: 163, distance: 180.5
click at [217, 163] on div "You are the project manager for a software development project. Your team has a…" at bounding box center [175, 101] width 196 height 134
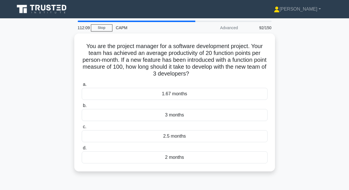
click at [311, 82] on div "You are the project manager for a software development project. Your team has a…" at bounding box center [174, 106] width 327 height 145
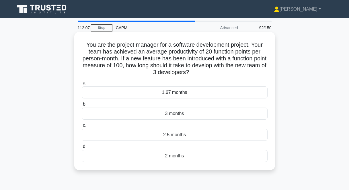
click at [224, 93] on div "1.67 months" at bounding box center [175, 93] width 186 height 12
click at [82, 85] on input "a. 1.67 months" at bounding box center [82, 83] width 0 height 4
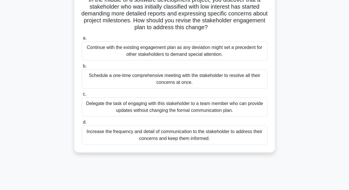
scroll to position [52, 0]
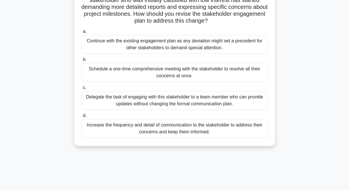
click at [231, 130] on div "Increase the frequency and detail of communication to the stakeholder to addres…" at bounding box center [175, 128] width 186 height 19
click at [82, 118] on input "d. Increase the frequency and detail of communication to the stakeholder to add…" at bounding box center [82, 116] width 0 height 4
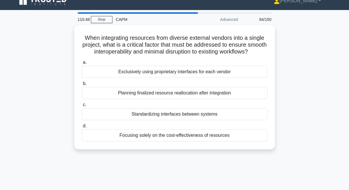
scroll to position [0, 0]
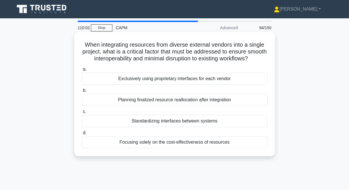
click at [180, 122] on div "Standardizing interfaces between systems" at bounding box center [175, 121] width 186 height 12
click at [82, 114] on input "c. Standardizing interfaces between systems" at bounding box center [82, 112] width 0 height 4
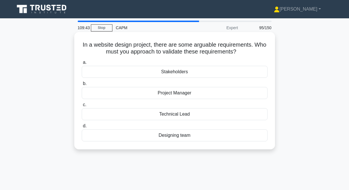
drag, startPoint x: 81, startPoint y: 44, endPoint x: 201, endPoint y: 137, distance: 150.9
click at [201, 137] on div "In a website design project, there are some arguable requirements. Who must you…" at bounding box center [175, 90] width 196 height 113
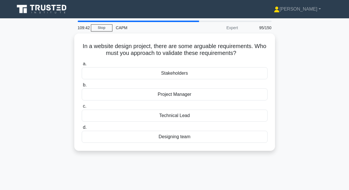
click at [337, 110] on div "In a website design project, there are some arguable requirements. Who must you…" at bounding box center [174, 96] width 327 height 125
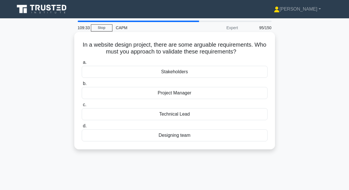
click at [161, 73] on div "Stakeholders" at bounding box center [175, 72] width 186 height 12
click at [82, 65] on input "a. Stakeholders" at bounding box center [82, 63] width 0 height 4
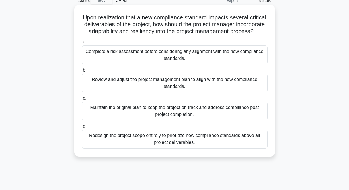
scroll to position [20, 0]
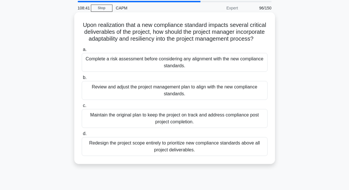
drag, startPoint x: 83, startPoint y: 23, endPoint x: 225, endPoint y: 150, distance: 190.2
click at [225, 150] on div "Upon realization that a new compliance standard impacts several critical delive…" at bounding box center [175, 88] width 196 height 147
click at [135, 88] on div "Review and adjust the project management plan to align with the new compliance …" at bounding box center [175, 90] width 186 height 19
click at [82, 80] on input "b. Review and adjust the project management plan to align with the new complian…" at bounding box center [82, 78] width 0 height 4
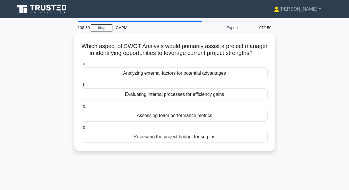
scroll to position [3, 0]
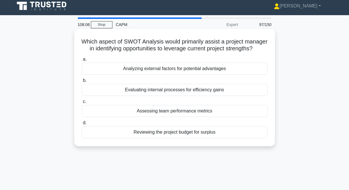
click at [156, 69] on div "Analyzing external factors for potential advantages" at bounding box center [175, 69] width 186 height 12
click at [82, 61] on input "a. Analyzing external factors for potential advantages" at bounding box center [82, 60] width 0 height 4
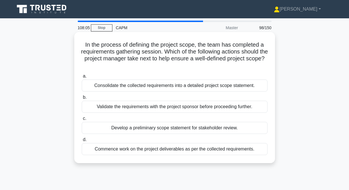
scroll to position [9, 0]
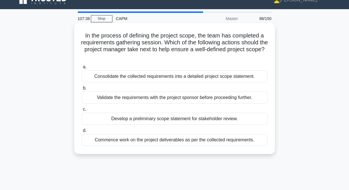
click at [147, 97] on div "Validate the requirements with the project sponsor before proceeding further." at bounding box center [175, 98] width 186 height 12
click at [82, 90] on input "b. Validate the requirements with the project sponsor before proceeding further." at bounding box center [82, 89] width 0 height 4
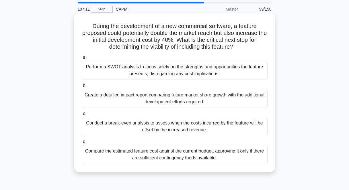
scroll to position [20, 0]
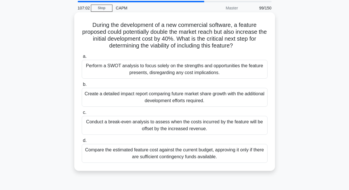
click at [136, 99] on div "Create a detailed impact report comparing future market share growth with the a…" at bounding box center [175, 97] width 186 height 19
click at [82, 87] on input "b. Create a detailed impact report comparing future market share growth with th…" at bounding box center [82, 85] width 0 height 4
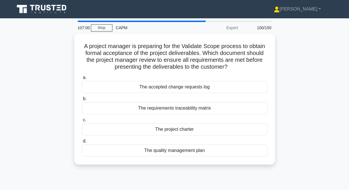
scroll to position [1, 0]
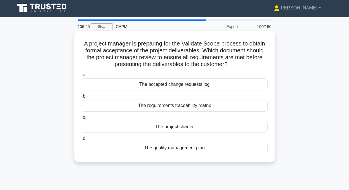
drag, startPoint x: 79, startPoint y: 41, endPoint x: 226, endPoint y: 153, distance: 184.6
click at [226, 153] on div "A project manager is preparing for the Validate Scope process to obtain formal …" at bounding box center [175, 96] width 196 height 127
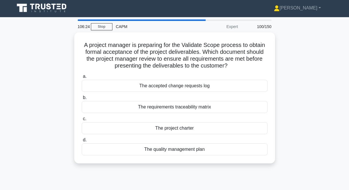
click at [324, 120] on div "A project manager is preparing for the Validate Scope process to obtain formal …" at bounding box center [174, 101] width 327 height 138
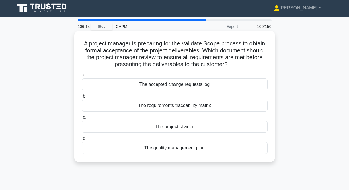
click at [171, 106] on div "The requirements traceability matrix" at bounding box center [175, 106] width 186 height 12
click at [82, 98] on input "b. The requirements traceability matrix" at bounding box center [82, 97] width 0 height 4
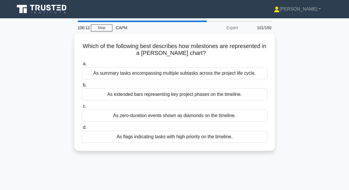
scroll to position [7, 0]
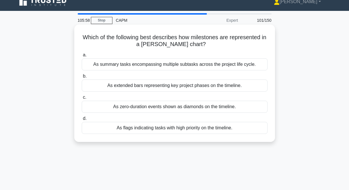
click at [214, 85] on div "As extended bars representing key project phases on the timeline." at bounding box center [175, 86] width 186 height 12
click at [82, 78] on input "b. As extended bars representing key project phases on the timeline." at bounding box center [82, 77] width 0 height 4
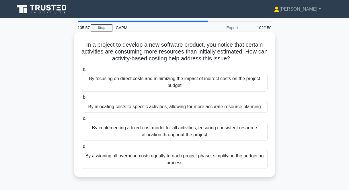
scroll to position [9, 0]
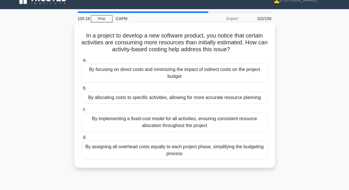
drag, startPoint x: 85, startPoint y: 36, endPoint x: 188, endPoint y: 160, distance: 161.7
click at [188, 160] on div "In a project to develop a new software product, you notice that certain activit…" at bounding box center [175, 95] width 196 height 141
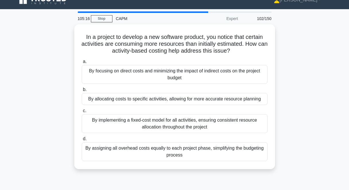
click at [322, 114] on div "In a project to develop a new software product, you notice that certain activit…" at bounding box center [174, 100] width 327 height 152
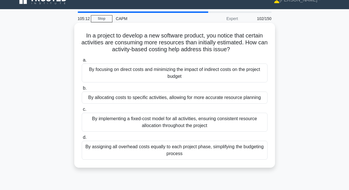
click at [162, 97] on div "By allocating costs to specific activities, allowing for more accurate resource…" at bounding box center [175, 98] width 186 height 12
click at [82, 90] on input "b. By allocating costs to specific activities, allowing for more accurate resou…" at bounding box center [82, 89] width 0 height 4
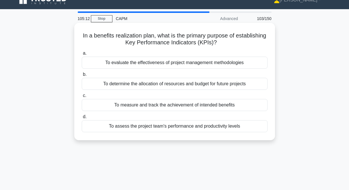
scroll to position [0, 0]
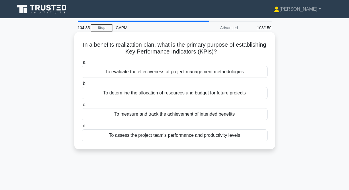
click at [162, 118] on div "To measure and track the achievement of intended benefits" at bounding box center [175, 114] width 186 height 12
click at [82, 107] on input "c. To measure and track the achievement of intended benefits" at bounding box center [82, 105] width 0 height 4
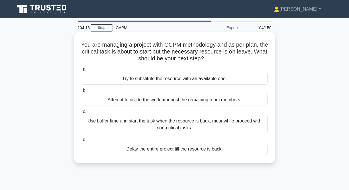
scroll to position [5, 0]
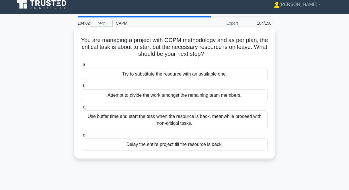
click at [208, 124] on div "Use buffer time and start the task when the resource is back, meanwhile proceed…" at bounding box center [175, 120] width 186 height 19
click at [82, 109] on input "c. Use buffer time and start the task when the resource is back, meanwhile proc…" at bounding box center [82, 108] width 0 height 4
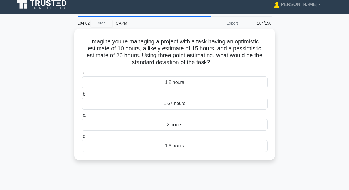
scroll to position [0, 0]
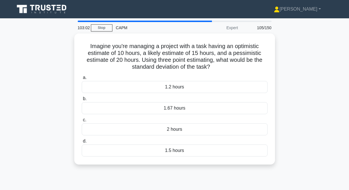
drag, startPoint x: 89, startPoint y: 42, endPoint x: 193, endPoint y: 166, distance: 161.7
click at [193, 166] on div "Imagine you're managing a project with a task having an optimistic estimate of …" at bounding box center [174, 103] width 327 height 138
click at [332, 130] on div "Imagine you're managing a project with a task having an optimistic estimate of …" at bounding box center [174, 103] width 327 height 138
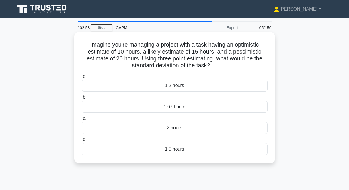
click at [219, 105] on div "1.67 hours" at bounding box center [175, 107] width 186 height 12
click at [82, 100] on input "b. 1.67 hours" at bounding box center [82, 98] width 0 height 4
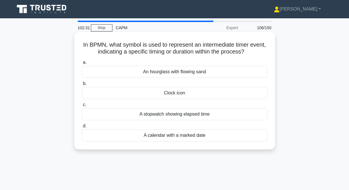
click at [193, 94] on div "Clock icon" at bounding box center [175, 93] width 186 height 12
click at [82, 86] on input "b. Clock icon" at bounding box center [82, 84] width 0 height 4
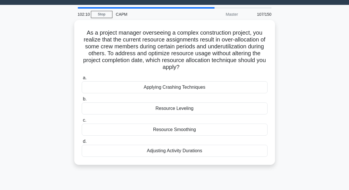
scroll to position [15, 0]
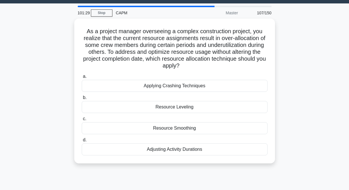
drag, startPoint x: 85, startPoint y: 27, endPoint x: 209, endPoint y: 165, distance: 185.5
click at [208, 165] on div "As a project manager overseeing a complex construction project, you realize tha…" at bounding box center [174, 95] width 327 height 152
click at [331, 93] on div "As a project manager overseeing a complex construction project, you realize tha…" at bounding box center [174, 95] width 327 height 152
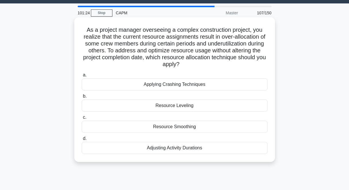
click at [173, 128] on div "Resource Smoothing" at bounding box center [175, 127] width 186 height 12
click at [82, 120] on input "c. Resource Smoothing" at bounding box center [82, 118] width 0 height 4
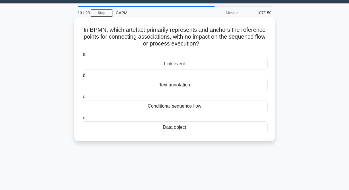
scroll to position [0, 0]
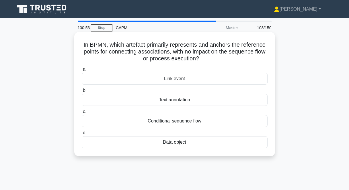
click at [170, 77] on div "Link event" at bounding box center [175, 79] width 186 height 12
click at [82, 71] on input "a. Link event" at bounding box center [82, 70] width 0 height 4
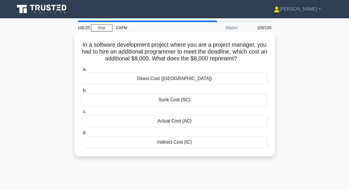
drag, startPoint x: 81, startPoint y: 44, endPoint x: 196, endPoint y: 147, distance: 154.2
click at [193, 142] on div "In a software development project where you are a project manager, you had to h…" at bounding box center [175, 94] width 196 height 120
click at [198, 156] on div "In a software development project where you are a project manager, you had to h…" at bounding box center [174, 94] width 201 height 125
click at [190, 143] on div "Indirect Cost (IC)" at bounding box center [175, 143] width 186 height 12
click at [82, 135] on input "d. Indirect Cost (IC)" at bounding box center [82, 133] width 0 height 4
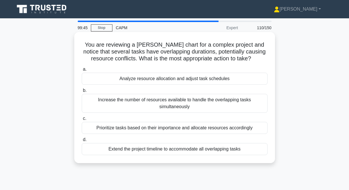
click at [204, 108] on div "Increase the number of resources available to handle the overlapping tasks simu…" at bounding box center [175, 103] width 186 height 19
click at [82, 93] on input "b. Increase the number of resources available to handle the overlapping tasks s…" at bounding box center [82, 91] width 0 height 4
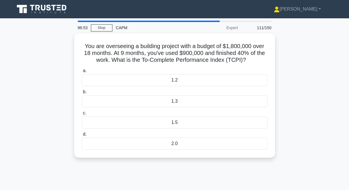
drag, startPoint x: 83, startPoint y: 41, endPoint x: 201, endPoint y: 165, distance: 171.1
click at [201, 165] on div "You are overseeing a building project with a budget of $1,800,000 over 18 month…" at bounding box center [174, 99] width 327 height 131
click at [344, 85] on main "96:51 Stop CAPM Expert 111/150 You are overseeing a building project with a bud…" at bounding box center [174, 163] width 349 height 291
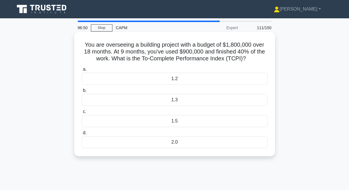
click at [208, 79] on div "1.2" at bounding box center [175, 79] width 186 height 12
click at [82, 71] on input "a. 1.2" at bounding box center [82, 70] width 0 height 4
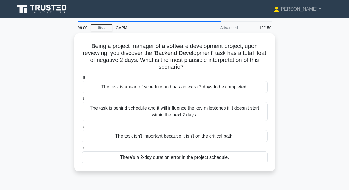
drag, startPoint x: 91, startPoint y: 42, endPoint x: 251, endPoint y: 182, distance: 212.3
click at [251, 182] on div "96:00 Stop CAPM Advanced 112/150 Being a project manager of a software developm…" at bounding box center [174, 164] width 327 height 287
click at [315, 143] on div "Being a project manager of a software development project, upon reviewing, you …" at bounding box center [174, 106] width 327 height 145
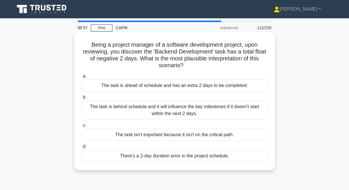
click at [198, 113] on div "The task is behind schedule and it will influence the key milestones if it does…" at bounding box center [175, 110] width 186 height 19
click at [82, 100] on input "b. The task is behind schedule and it will influence the key milestones if it d…" at bounding box center [82, 98] width 0 height 4
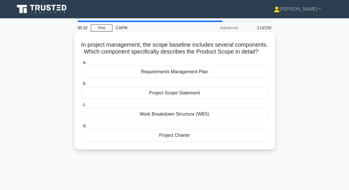
click at [172, 93] on div "Project Scope Statement" at bounding box center [175, 93] width 186 height 12
click at [82, 86] on input "b. Project Scope Statement" at bounding box center [82, 84] width 0 height 4
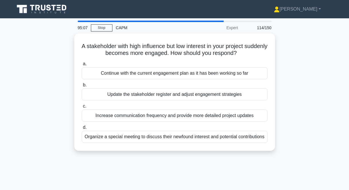
drag, startPoint x: 89, startPoint y: 41, endPoint x: 277, endPoint y: 146, distance: 215.5
click at [277, 146] on div "A stakeholder with high influence but low interest in your project suddenly bec…" at bounding box center [174, 96] width 327 height 125
drag, startPoint x: 297, startPoint y: 136, endPoint x: 302, endPoint y: 94, distance: 42.8
click at [306, 93] on div "A stakeholder with high influence but low interest in your project suddenly bec…" at bounding box center [174, 96] width 327 height 125
click at [315, 88] on div "A stakeholder with high influence but low interest in your project suddenly bec…" at bounding box center [174, 96] width 327 height 125
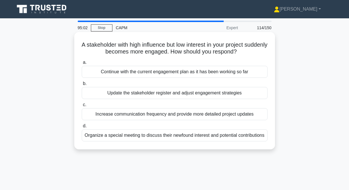
click at [188, 92] on div "Update the stakeholder register and adjust engagement strategies" at bounding box center [175, 93] width 186 height 12
click at [82, 86] on input "b. Update the stakeholder register and adjust engagement strategies" at bounding box center [82, 84] width 0 height 4
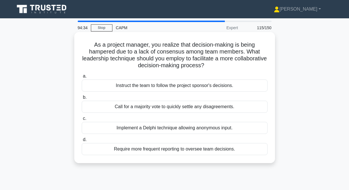
click at [174, 131] on div "Implement a Delphi technique allowing anonymous input." at bounding box center [175, 128] width 186 height 12
click at [82, 121] on input "c. Implement a Delphi technique allowing anonymous input." at bounding box center [82, 119] width 0 height 4
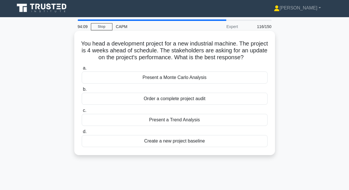
scroll to position [3, 0]
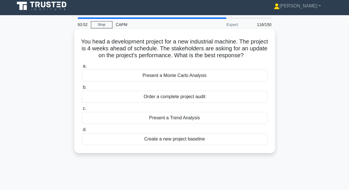
click at [170, 120] on div "Present a Trend Analysis" at bounding box center [175, 118] width 186 height 12
click at [82, 111] on input "c. Present a Trend Analysis" at bounding box center [82, 109] width 0 height 4
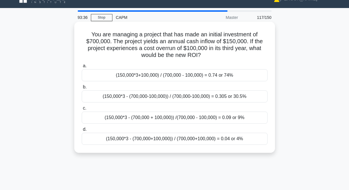
scroll to position [0, 0]
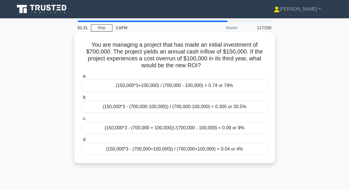
drag, startPoint x: 89, startPoint y: 42, endPoint x: 250, endPoint y: 155, distance: 196.8
click at [250, 155] on div "You are managing a project that has made an initial investment of $700,000. The…" at bounding box center [175, 97] width 196 height 127
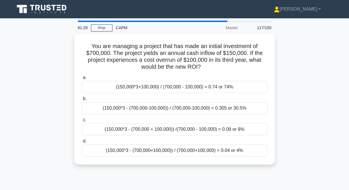
click at [304, 142] on div "You are managing a project that has made an initial investment of $700,000. The…" at bounding box center [174, 103] width 327 height 138
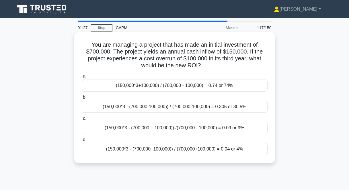
click at [176, 151] on div "(150,000*3 - (700,000+100,000)) / (700,000+100,000) = 0.04 or 4%" at bounding box center [175, 149] width 186 height 12
click at [82, 142] on input "d. (150,000*3 - (700,000+100,000)) / (700,000+100,000) = 0.04 or 4%" at bounding box center [82, 140] width 0 height 4
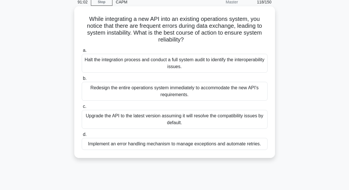
scroll to position [27, 0]
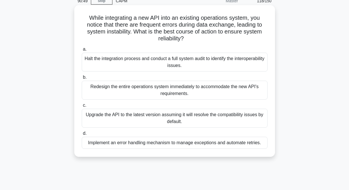
click at [178, 146] on div "Implement an error handling mechanism to manage exceptions and automate retries." at bounding box center [175, 143] width 186 height 12
click at [82, 136] on input "d. Implement an error handling mechanism to manage exceptions and automate retr…" at bounding box center [82, 134] width 0 height 4
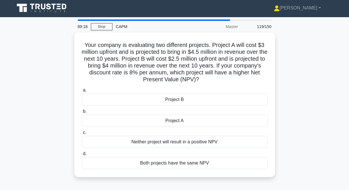
scroll to position [0, 0]
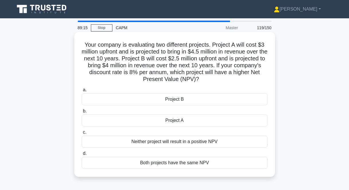
drag, startPoint x: 81, startPoint y: 42, endPoint x: 236, endPoint y: 173, distance: 202.2
click at [236, 173] on div "Your company is evaluating two different projects. Project A will cost $3 milli…" at bounding box center [175, 104] width 196 height 141
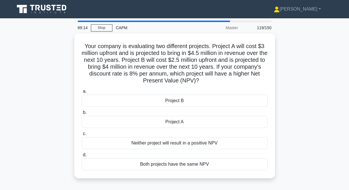
click at [325, 95] on div "Your company is evaluating two different projects. Project A will cost $3 milli…" at bounding box center [174, 110] width 327 height 152
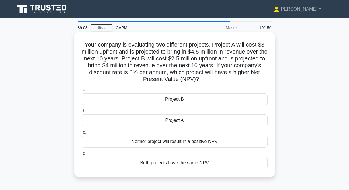
click at [168, 101] on div "Project B" at bounding box center [175, 100] width 186 height 12
click at [82, 92] on input "a. Project B" at bounding box center [82, 90] width 0 height 4
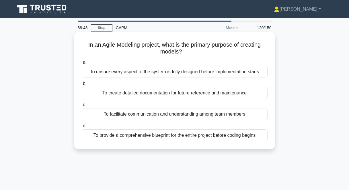
click at [204, 136] on div "To provide a comprehensive blueprint for the entire project before coding begins" at bounding box center [175, 136] width 186 height 12
click at [82, 128] on input "d. To provide a comprehensive blueprint for the entire project before coding be…" at bounding box center [82, 127] width 0 height 4
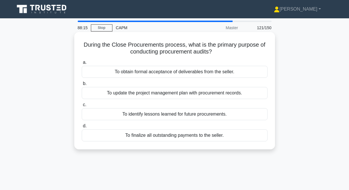
click at [163, 74] on div "To obtain formal acceptance of deliverables from the seller." at bounding box center [175, 72] width 186 height 12
click at [82, 65] on input "a. To obtain formal acceptance of deliverables from the seller." at bounding box center [82, 63] width 0 height 4
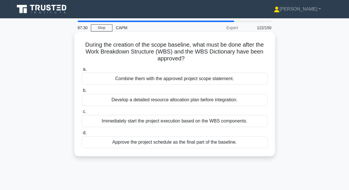
click at [165, 100] on div "Develop a detailed resource allocation plan before integration." at bounding box center [175, 100] width 186 height 12
click at [82, 93] on input "b. Develop a detailed resource allocation plan before integration." at bounding box center [82, 91] width 0 height 4
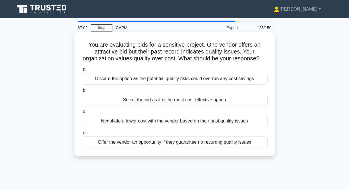
drag, startPoint x: 86, startPoint y: 41, endPoint x: 254, endPoint y: 155, distance: 202.8
click at [254, 155] on div "You are evaluating bids for a sensitive project. One vendor offers an attractiv…" at bounding box center [174, 94] width 201 height 125
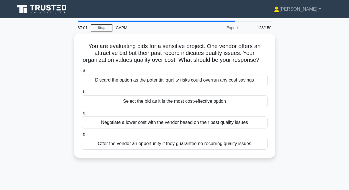
click at [337, 99] on div "You are evaluating bids for a sensitive project. One vendor offers an attractiv…" at bounding box center [174, 99] width 327 height 131
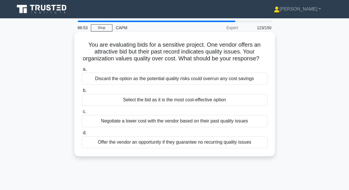
click at [150, 81] on div "Discard the option as the potential quality risks could overrun any cost savings" at bounding box center [175, 79] width 186 height 12
click at [82, 71] on input "a. Discard the option as the potential quality risks could overrun any cost sav…" at bounding box center [82, 70] width 0 height 4
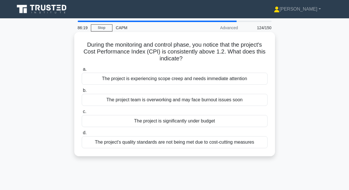
click at [178, 124] on div "The project is significantly under budget" at bounding box center [175, 121] width 186 height 12
click at [82, 114] on input "c. The project is significantly under budget" at bounding box center [82, 112] width 0 height 4
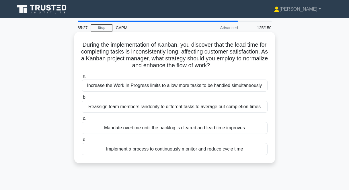
drag, startPoint x: 80, startPoint y: 41, endPoint x: 261, endPoint y: 152, distance: 212.9
click at [261, 152] on div "During the implementation of Kanban, you discover that the lead time for comple…" at bounding box center [175, 97] width 196 height 127
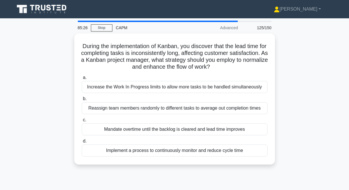
click at [324, 112] on div "During the implementation of Kanban, you discover that the lead time for comple…" at bounding box center [174, 103] width 327 height 138
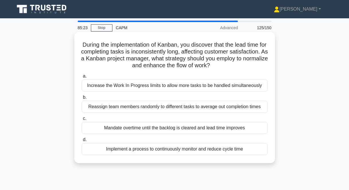
click at [159, 89] on div "Increase the Work In Progress limits to allow more tasks to be handled simultan…" at bounding box center [175, 86] width 186 height 12
click at [82, 78] on input "a. Increase the Work In Progress limits to allow more tasks to be handled simul…" at bounding box center [82, 77] width 0 height 4
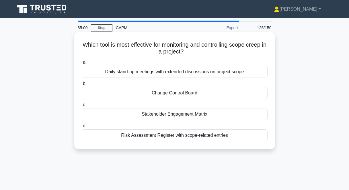
drag, startPoint x: 80, startPoint y: 41, endPoint x: 249, endPoint y: 144, distance: 198.3
click at [249, 144] on div "Which tool is most effective for monitoring and controlling scope creep in a pr…" at bounding box center [175, 90] width 196 height 113
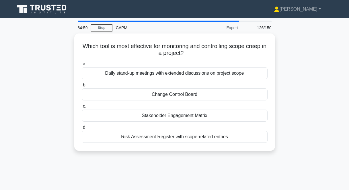
click at [294, 120] on div "Which tool is most effective for monitoring and controlling scope creep in a pr…" at bounding box center [174, 96] width 327 height 125
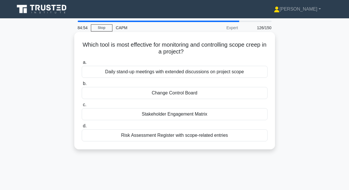
click at [183, 138] on div "Risk Assessment Register with scope-related entries" at bounding box center [175, 136] width 186 height 12
click at [82, 128] on input "d. Risk Assessment Register with scope-related entries" at bounding box center [82, 127] width 0 height 4
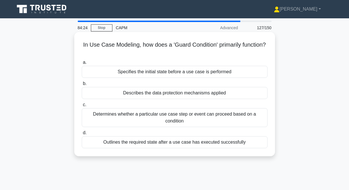
click at [211, 116] on div "Determines whether a particular use case step or event can proceed based on a c…" at bounding box center [175, 117] width 186 height 19
click at [82, 107] on input "c. Determines whether a particular use case step or event can proceed based on …" at bounding box center [82, 105] width 0 height 4
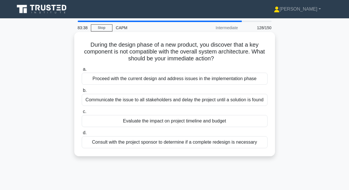
click at [129, 143] on div "Consult with the project sponsor to determine if a complete redesign is necessa…" at bounding box center [175, 143] width 186 height 12
click at [82, 135] on input "d. Consult with the project sponsor to determine if a complete redesign is nece…" at bounding box center [82, 133] width 0 height 4
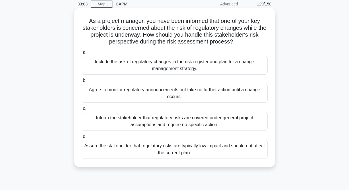
scroll to position [17, 0]
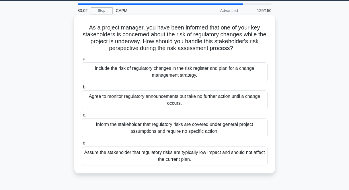
click at [237, 75] on div "Include the risk of regulatory changes in the risk register and plan for a chan…" at bounding box center [175, 72] width 186 height 19
click at [82, 61] on input "a. Include the risk of regulatory changes in the risk register and plan for a c…" at bounding box center [82, 59] width 0 height 4
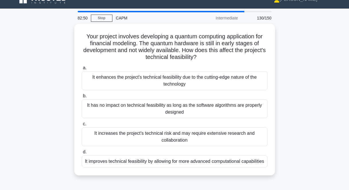
scroll to position [14, 0]
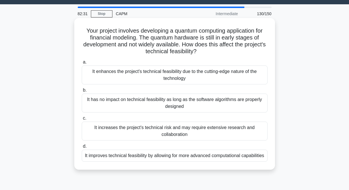
click at [195, 133] on div "It increases the project's technical risk and may require extensive research an…" at bounding box center [175, 131] width 186 height 19
click at [82, 120] on input "c. It increases the project's technical risk and may require extensive research…" at bounding box center [82, 119] width 0 height 4
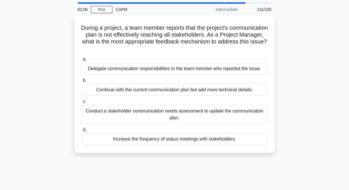
scroll to position [28, 0]
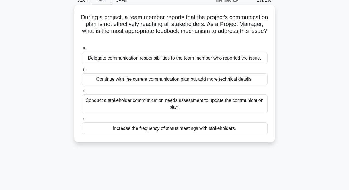
click at [209, 102] on div "Conduct a stakeholder communication needs assessment to update the communicatio…" at bounding box center [175, 104] width 186 height 19
click at [82, 93] on input "c. Conduct a stakeholder communication needs assessment to update the communica…" at bounding box center [82, 92] width 0 height 4
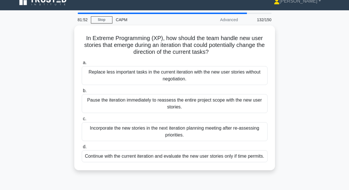
scroll to position [9, 0]
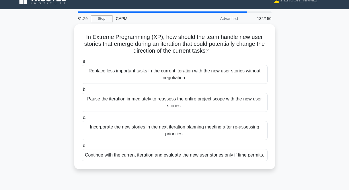
drag, startPoint x: 85, startPoint y: 34, endPoint x: 238, endPoint y: 178, distance: 210.0
click at [238, 176] on div "In Extreme Programming (XP), how should the team handle new user stories that e…" at bounding box center [174, 100] width 327 height 152
click at [308, 108] on div "In Extreme Programming (XP), how should the team handle new user stories that e…" at bounding box center [174, 100] width 327 height 152
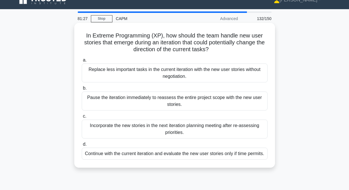
click at [227, 130] on div "Incorporate the new stories in the next iteration planning meeting after re-ass…" at bounding box center [175, 129] width 186 height 19
click at [82, 118] on input "c. Incorporate the new stories in the next iteration planning meeting after re-…" at bounding box center [82, 117] width 0 height 4
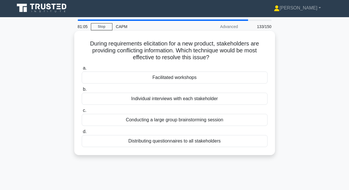
scroll to position [3, 0]
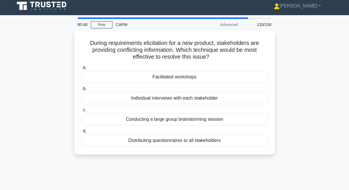
drag, startPoint x: 85, startPoint y: 38, endPoint x: 283, endPoint y: 144, distance: 224.7
click at [283, 144] on div "During requirements elicitation for a new product, stakeholders are providing c…" at bounding box center [174, 95] width 327 height 131
click at [327, 111] on div "During requirements elicitation for a new product, stakeholders are providing c…" at bounding box center [174, 95] width 327 height 131
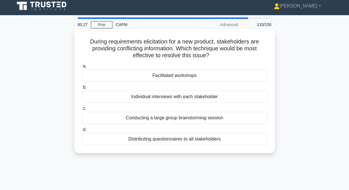
click at [197, 76] on div "Facilitated workshops" at bounding box center [175, 76] width 186 height 12
click at [82, 68] on input "a. Facilitated workshops" at bounding box center [82, 67] width 0 height 4
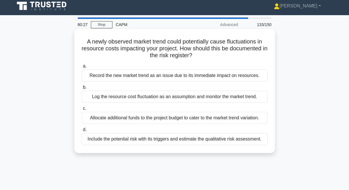
scroll to position [0, 0]
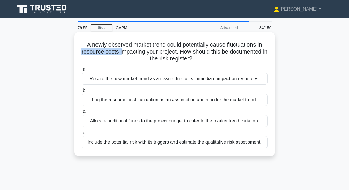
drag, startPoint x: 84, startPoint y: 50, endPoint x: 121, endPoint y: 53, distance: 37.4
click at [121, 53] on div "A newly observed market trend could potentially cause fluctuations in resource …" at bounding box center [175, 94] width 196 height 120
click at [228, 143] on div "Include the potential risk with its triggers and estimate the qualitative risk …" at bounding box center [175, 143] width 186 height 12
click at [82, 135] on input "d. Include the potential risk with its triggers and estimate the qualitative ri…" at bounding box center [82, 133] width 0 height 4
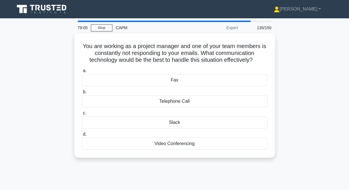
drag, startPoint x: 82, startPoint y: 43, endPoint x: 268, endPoint y: 158, distance: 219.0
click at [268, 158] on div "You are working as a project manager and one of your team members is constantly…" at bounding box center [174, 96] width 201 height 125
click at [328, 134] on div "You are working as a project manager and one of your team members is constantly…" at bounding box center [174, 99] width 327 height 131
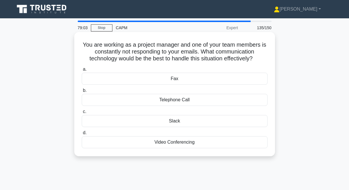
click at [216, 102] on div "Telephone Call" at bounding box center [175, 100] width 186 height 12
click at [82, 93] on input "b. Telephone Call" at bounding box center [82, 91] width 0 height 4
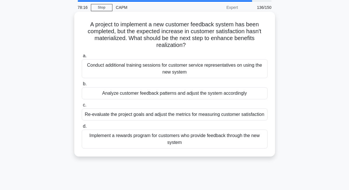
scroll to position [22, 0]
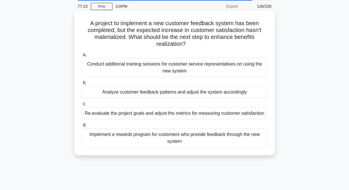
click at [139, 140] on div "Implement a rewards program for customers who provide feedback through the new …" at bounding box center [175, 138] width 186 height 19
click at [82, 127] on input "d. Implement a rewards program for customers who provide feedback through the n…" at bounding box center [82, 126] width 0 height 4
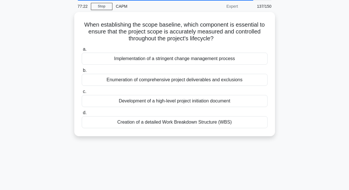
scroll to position [0, 0]
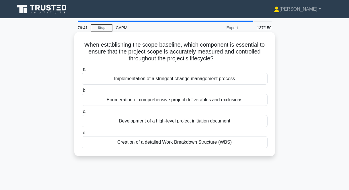
click at [177, 144] on div "Creation of a detailed Work Breakdown Structure (WBS)" at bounding box center [175, 143] width 186 height 12
click at [82, 135] on input "d. Creation of a detailed Work Breakdown Structure (WBS)" at bounding box center [82, 133] width 0 height 4
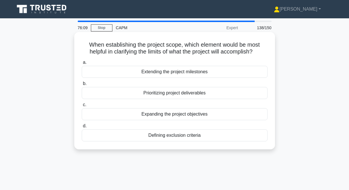
click at [180, 94] on div "Prioritizing project deliverables" at bounding box center [175, 93] width 186 height 12
click at [82, 86] on input "b. Prioritizing project deliverables" at bounding box center [82, 84] width 0 height 4
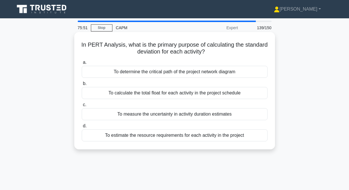
click at [200, 114] on div "To measure the uncertainty in activity duration estimates" at bounding box center [175, 114] width 186 height 12
click at [82, 107] on input "c. To measure the uncertainty in activity duration estimates" at bounding box center [82, 105] width 0 height 4
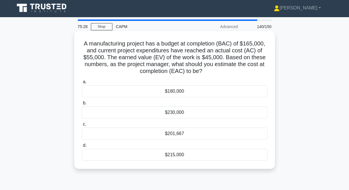
scroll to position [2, 0]
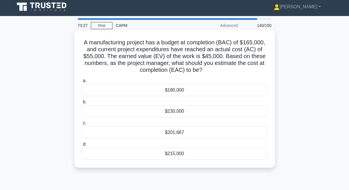
click at [167, 133] on div "$201,667" at bounding box center [175, 133] width 186 height 12
click at [82, 125] on input "c. $201,667" at bounding box center [82, 124] width 0 height 4
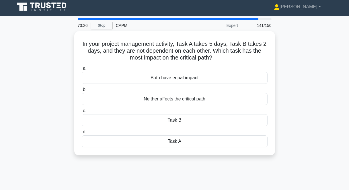
scroll to position [0, 0]
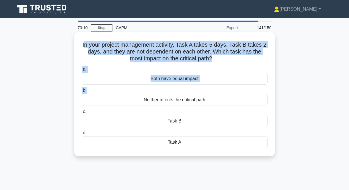
drag, startPoint x: 83, startPoint y: 42, endPoint x: 162, endPoint y: 90, distance: 91.8
click at [165, 94] on div "In your project management activity, Task A takes 5 days, Task B takes 2 days, …" at bounding box center [175, 94] width 196 height 120
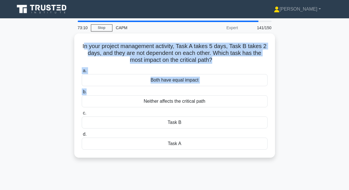
click at [297, 84] on div "In your project management activity, Task A takes 5 days, Task B takes 2 days, …" at bounding box center [174, 99] width 327 height 131
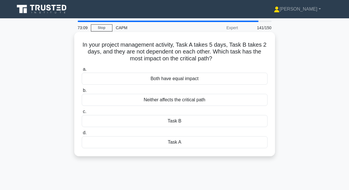
click at [192, 142] on div "Task A" at bounding box center [175, 143] width 186 height 12
click at [82, 135] on input "d. Task A" at bounding box center [82, 133] width 0 height 4
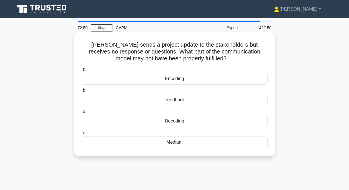
click at [196, 79] on div "Encoding" at bounding box center [175, 79] width 186 height 12
click at [82, 71] on input "a. Encoding" at bounding box center [82, 70] width 0 height 4
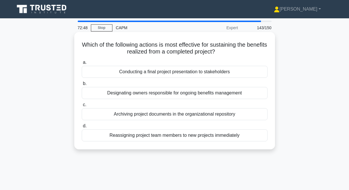
scroll to position [7, 0]
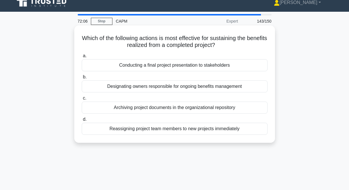
click at [159, 88] on div "Designating owners responsible for ongoing benefits management" at bounding box center [175, 87] width 186 height 12
click at [82, 79] on input "b. Designating owners responsible for ongoing benefits management" at bounding box center [82, 77] width 0 height 4
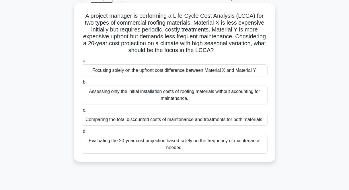
scroll to position [28, 0]
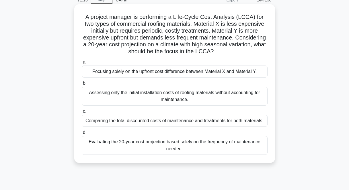
click at [201, 123] on div "Comparing the total discounted costs of maintenance and treatments for both mat…" at bounding box center [175, 121] width 186 height 12
click at [82, 114] on input "c. Comparing the total discounted costs of maintenance and treatments for both …" at bounding box center [82, 112] width 0 height 4
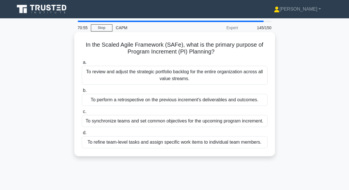
scroll to position [1, 0]
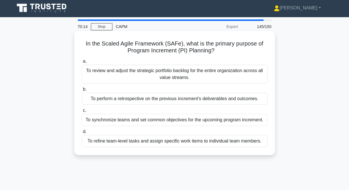
click at [196, 76] on div "To review and adjust the strategic portfolio backlog for the entire organizatio…" at bounding box center [175, 74] width 186 height 19
click at [82, 63] on input "a. To review and adjust the strategic portfolio backlog for the entire organiza…" at bounding box center [82, 62] width 0 height 4
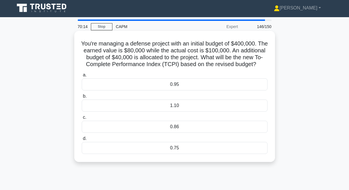
scroll to position [0, 0]
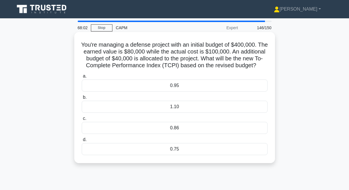
drag, startPoint x: 87, startPoint y: 40, endPoint x: 193, endPoint y: 163, distance: 162.3
click at [193, 161] on div "You're managing a defense project with an initial budget of $400,000. The earne…" at bounding box center [175, 97] width 196 height 127
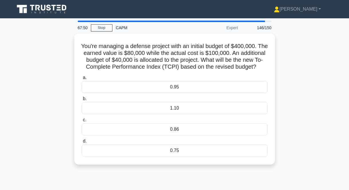
click at [334, 88] on div "You're managing a defense project with an initial budget of $400,000. The earne…" at bounding box center [174, 103] width 327 height 138
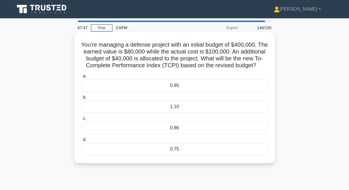
click at [201, 113] on div "1.10" at bounding box center [175, 107] width 186 height 12
click at [82, 100] on input "b. 1.10" at bounding box center [82, 98] width 0 height 4
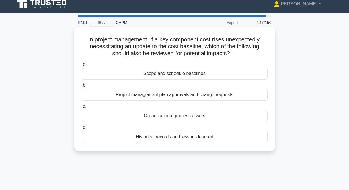
scroll to position [13, 0]
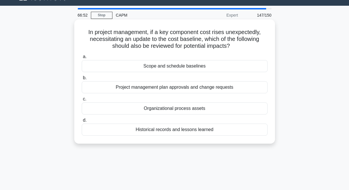
click at [174, 66] on div "Scope and schedule baselines" at bounding box center [175, 66] width 186 height 12
click at [82, 59] on input "a. Scope and schedule baselines" at bounding box center [82, 57] width 0 height 4
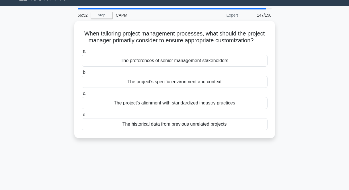
scroll to position [0, 0]
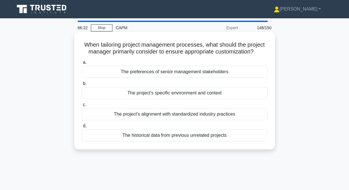
click at [171, 71] on div "The preferences of senior management stakeholders" at bounding box center [175, 72] width 186 height 12
click at [82, 65] on input "a. The preferences of senior management stakeholders" at bounding box center [82, 63] width 0 height 4
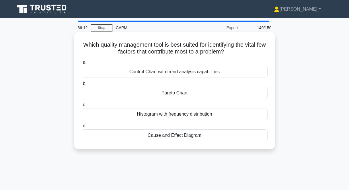
click at [186, 93] on div "Pareto Chart" at bounding box center [175, 93] width 186 height 12
click at [82, 86] on input "b. Pareto Chart" at bounding box center [82, 84] width 0 height 4
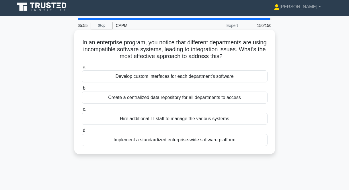
scroll to position [4, 0]
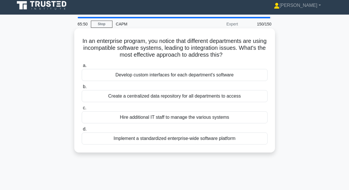
click at [170, 142] on div "Implement a standardized enterprise-wide software platform" at bounding box center [175, 139] width 186 height 12
click at [82, 131] on input "d. Implement a standardized enterprise-wide software platform" at bounding box center [82, 130] width 0 height 4
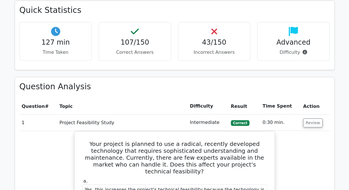
scroll to position [699, 0]
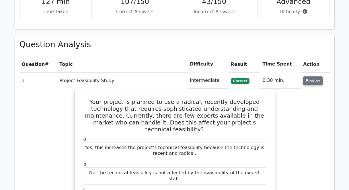
click at [307, 80] on button "Review" at bounding box center [313, 81] width 20 height 9
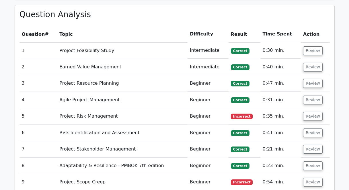
scroll to position [785, 0]
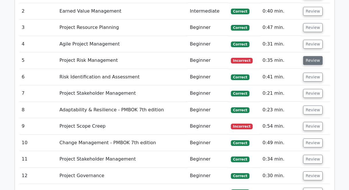
click at [310, 62] on button "Review" at bounding box center [313, 60] width 20 height 9
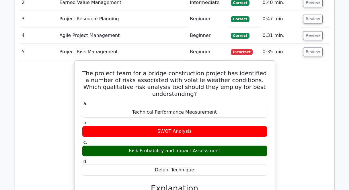
scroll to position [801, 0]
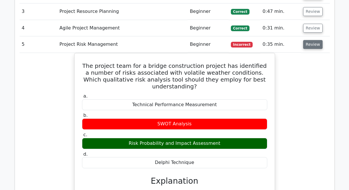
click at [310, 43] on button "Review" at bounding box center [313, 44] width 20 height 9
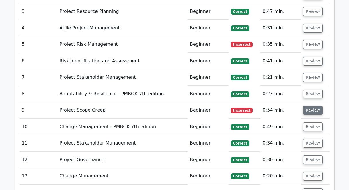
click at [308, 108] on button "Review" at bounding box center [313, 110] width 20 height 9
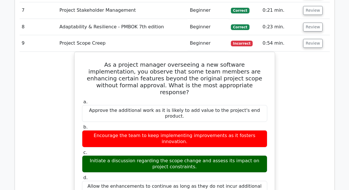
scroll to position [869, 0]
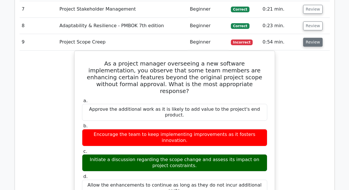
click at [309, 39] on button "Review" at bounding box center [313, 42] width 20 height 9
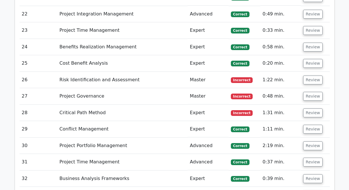
scroll to position [1118, 0]
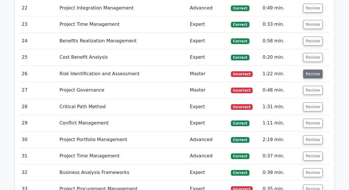
click at [313, 73] on button "Review" at bounding box center [313, 74] width 20 height 9
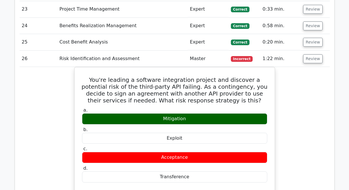
scroll to position [1134, 0]
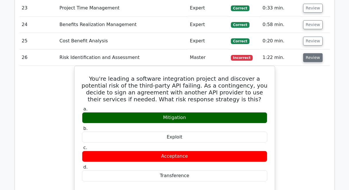
click at [317, 55] on button "Review" at bounding box center [313, 57] width 20 height 9
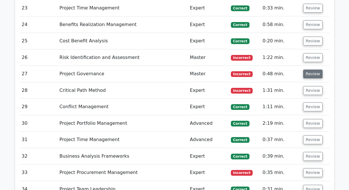
click at [309, 72] on button "Review" at bounding box center [313, 74] width 20 height 9
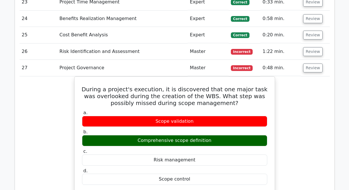
scroll to position [1156, 0]
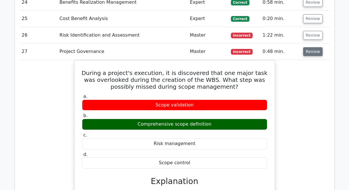
click at [314, 53] on button "Review" at bounding box center [313, 51] width 20 height 9
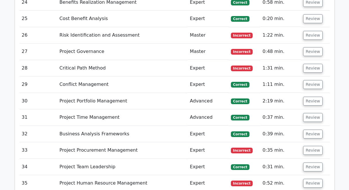
click at [306, 74] on td "Review" at bounding box center [315, 68] width 29 height 16
click at [310, 67] on button "Review" at bounding box center [313, 68] width 20 height 9
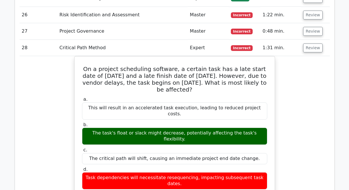
scroll to position [1188, 0]
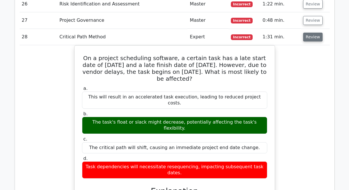
click at [315, 40] on button "Review" at bounding box center [313, 37] width 20 height 9
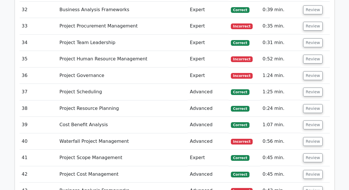
scroll to position [1299, 0]
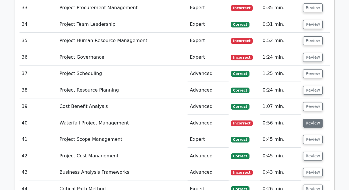
click at [316, 123] on button "Review" at bounding box center [313, 123] width 20 height 9
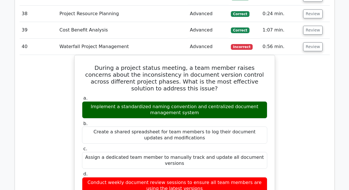
scroll to position [1385, 0]
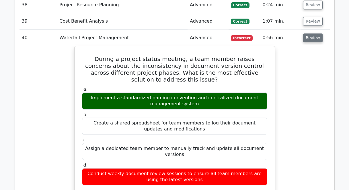
click at [307, 39] on button "Review" at bounding box center [313, 38] width 20 height 9
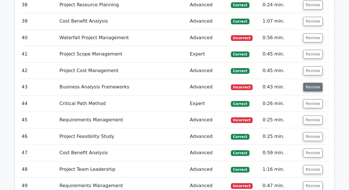
click at [307, 88] on button "Review" at bounding box center [313, 87] width 20 height 9
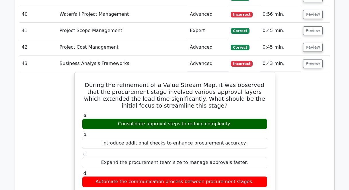
scroll to position [1421, 0]
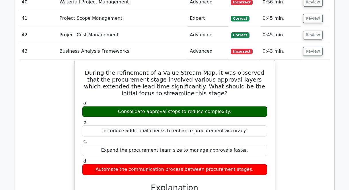
click at [309, 91] on div "During the refinement of a Value Stream Map, it was observed that the procureme…" at bounding box center [175, 186] width 310 height 252
click at [308, 52] on button "Review" at bounding box center [313, 51] width 20 height 9
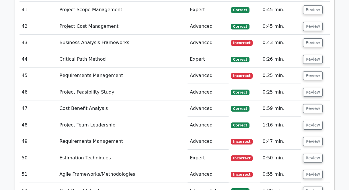
scroll to position [1431, 0]
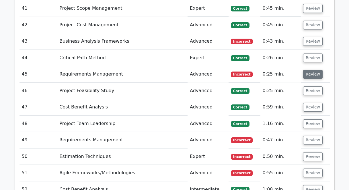
click at [308, 75] on button "Review" at bounding box center [313, 74] width 20 height 9
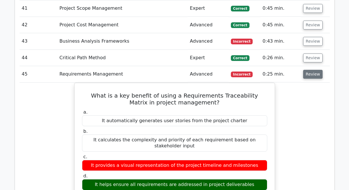
click at [308, 75] on button "Review" at bounding box center [313, 74] width 20 height 9
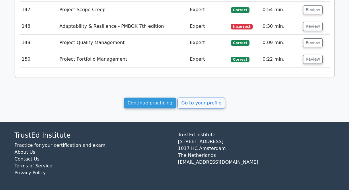
scroll to position [3172, 0]
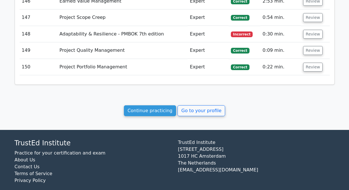
click at [204, 116] on link "Go to your profile" at bounding box center [202, 111] width 48 height 11
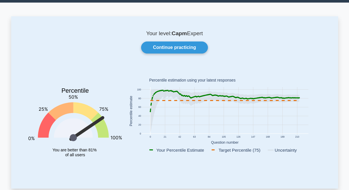
scroll to position [17, 0]
